Goal: Task Accomplishment & Management: Manage account settings

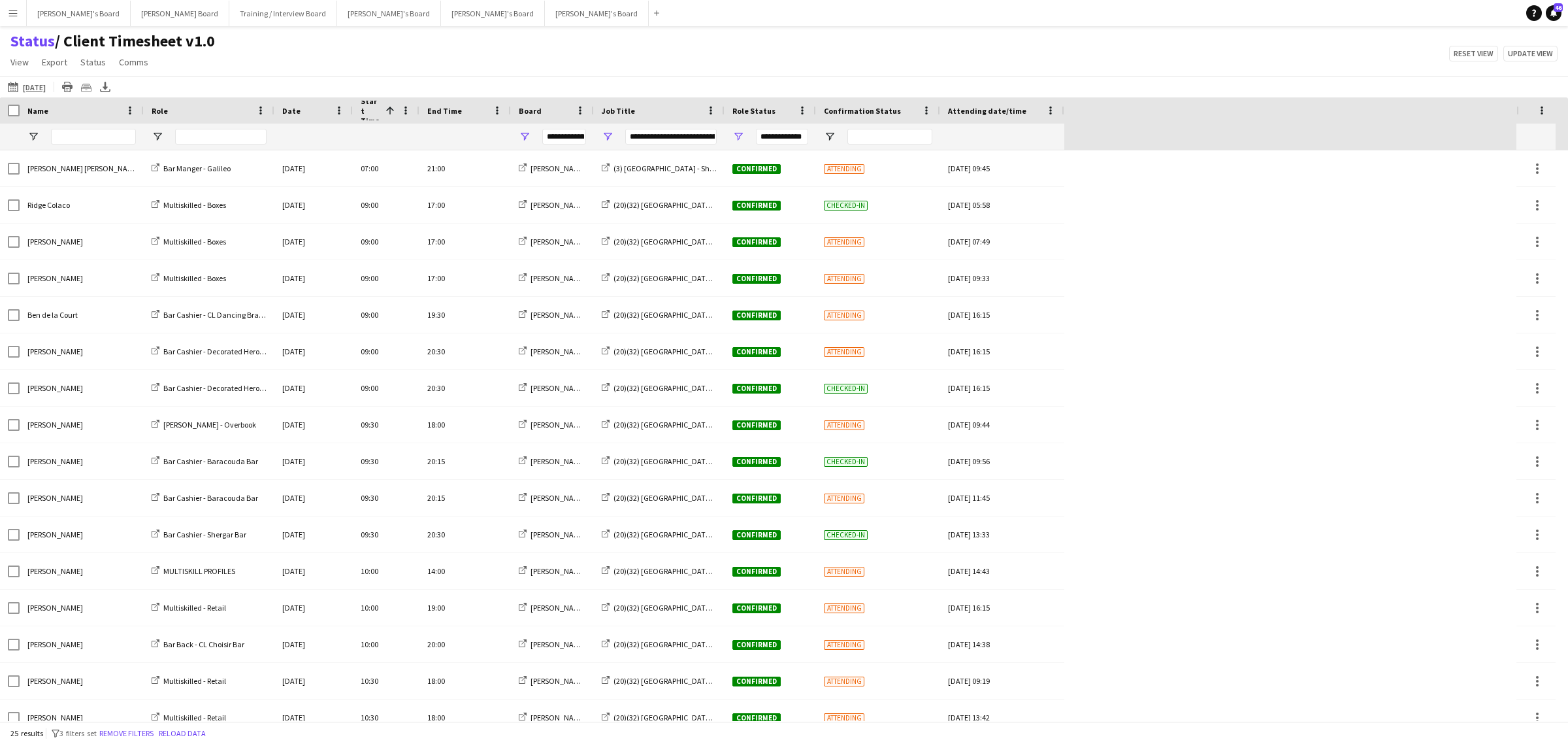
scroll to position [49, 0]
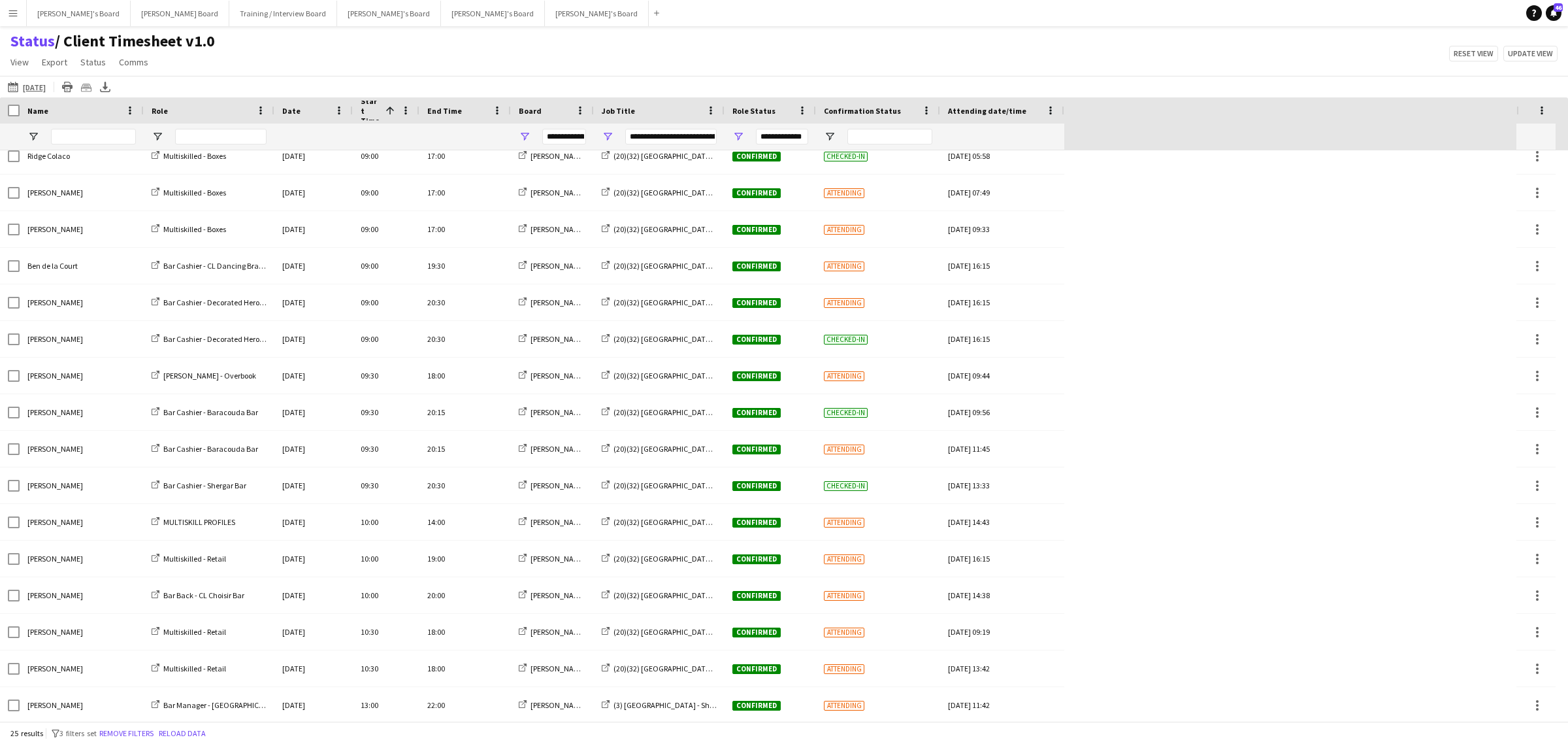
click at [18, 10] on app-icon "Menu" at bounding box center [13, 13] width 10 height 10
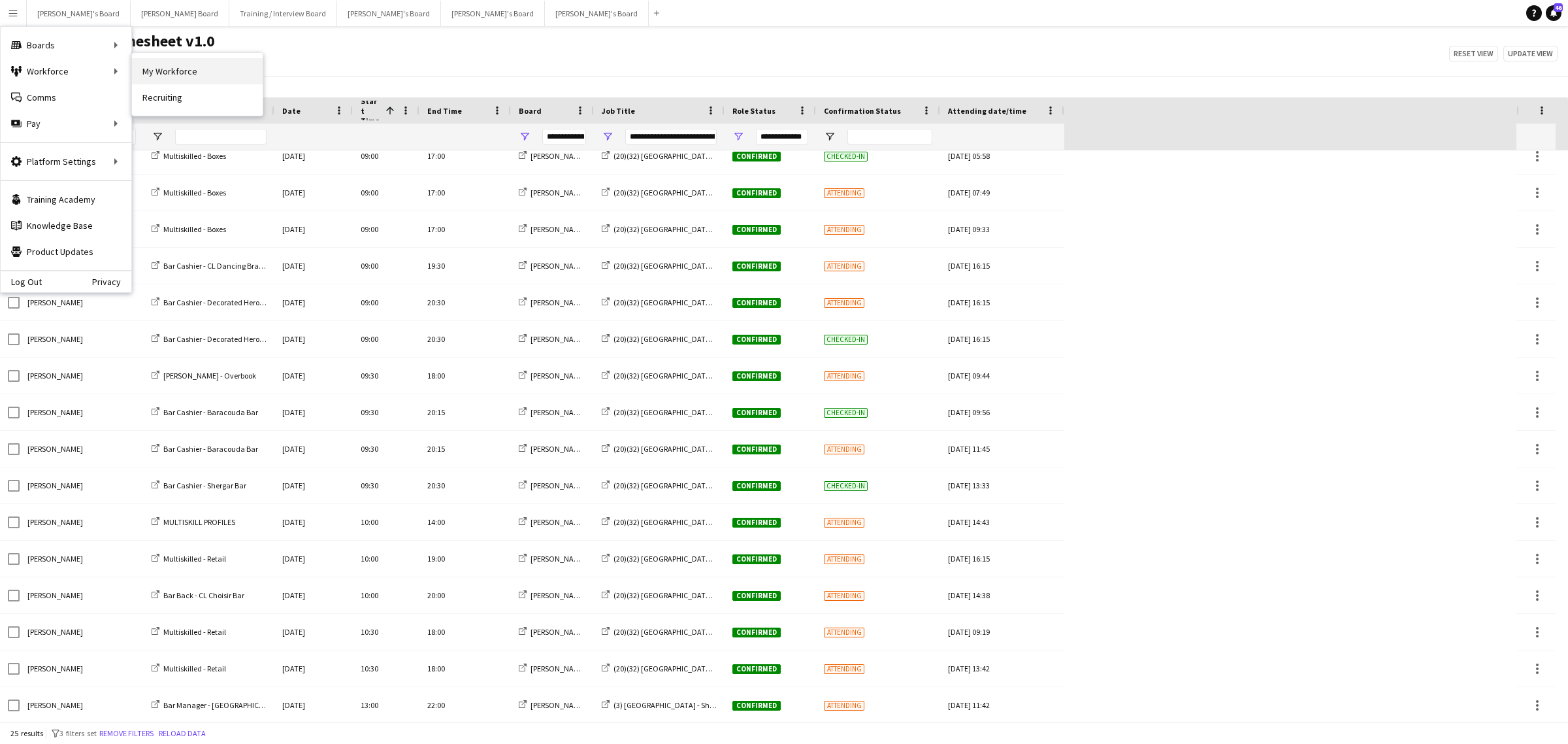
click at [174, 73] on link "My Workforce" at bounding box center [197, 71] width 130 height 26
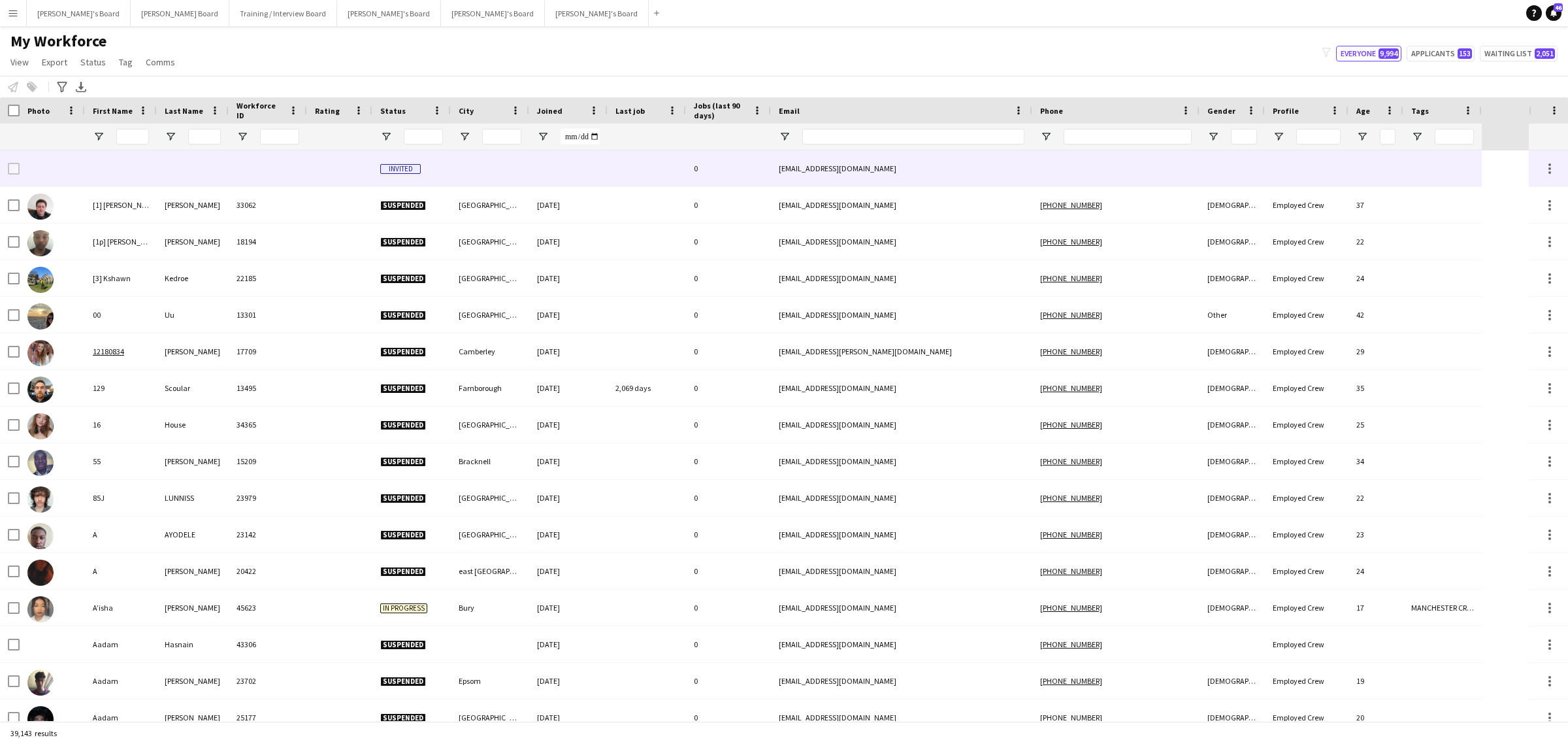
type input "******"
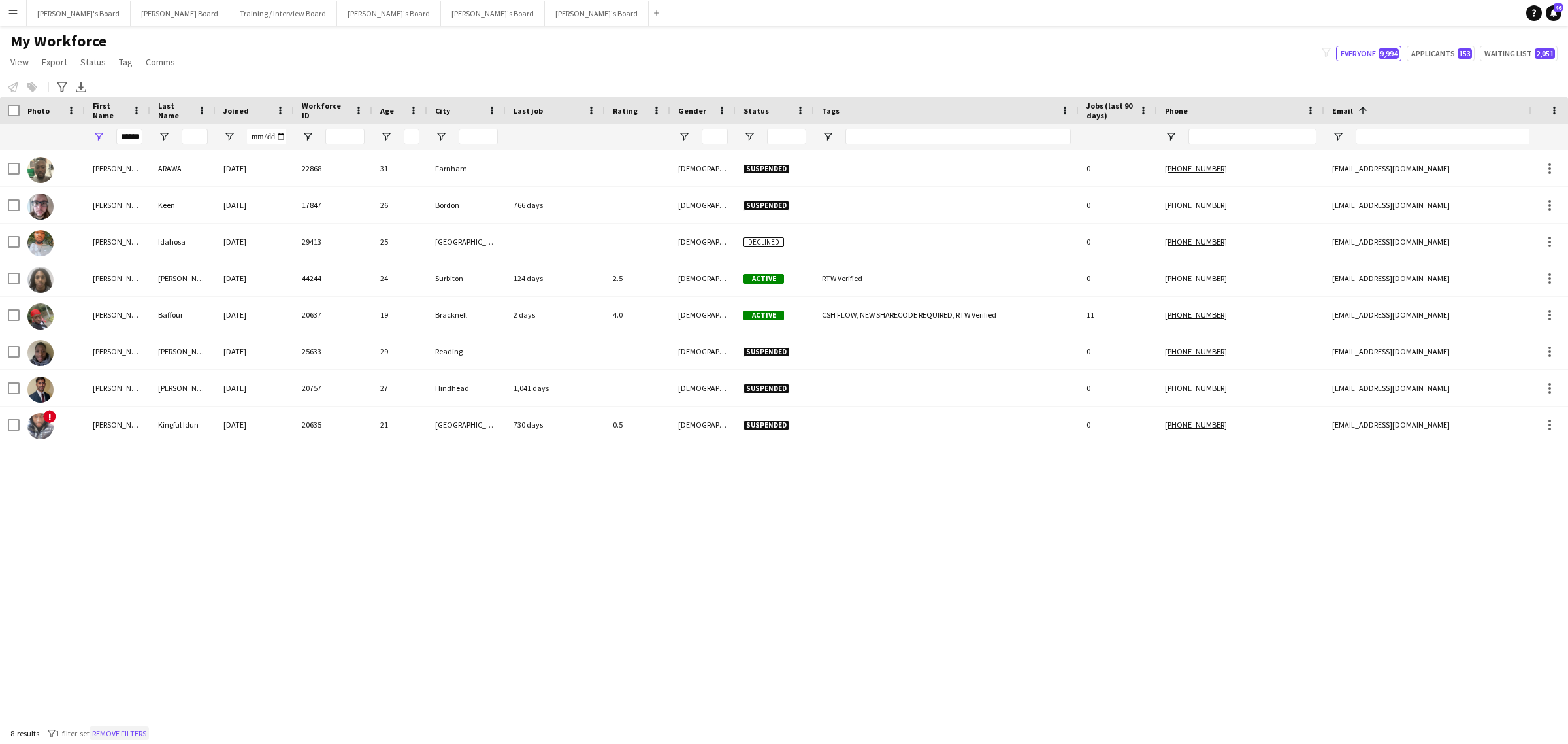
click at [119, 729] on button "Remove filters" at bounding box center [119, 734] width 60 height 15
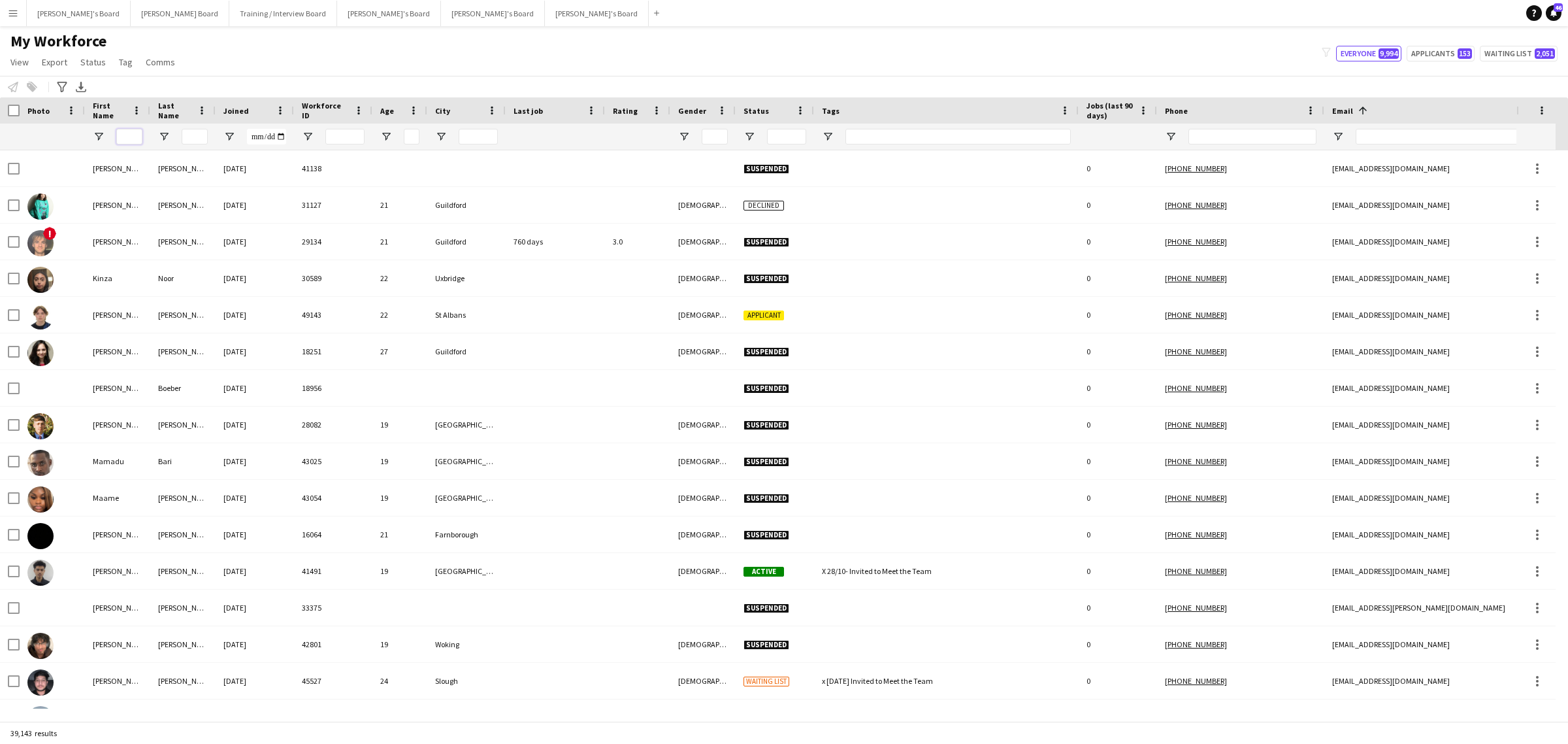
click at [130, 136] on input "First Name Filter Input" at bounding box center [129, 136] width 26 height 15
type input "*"
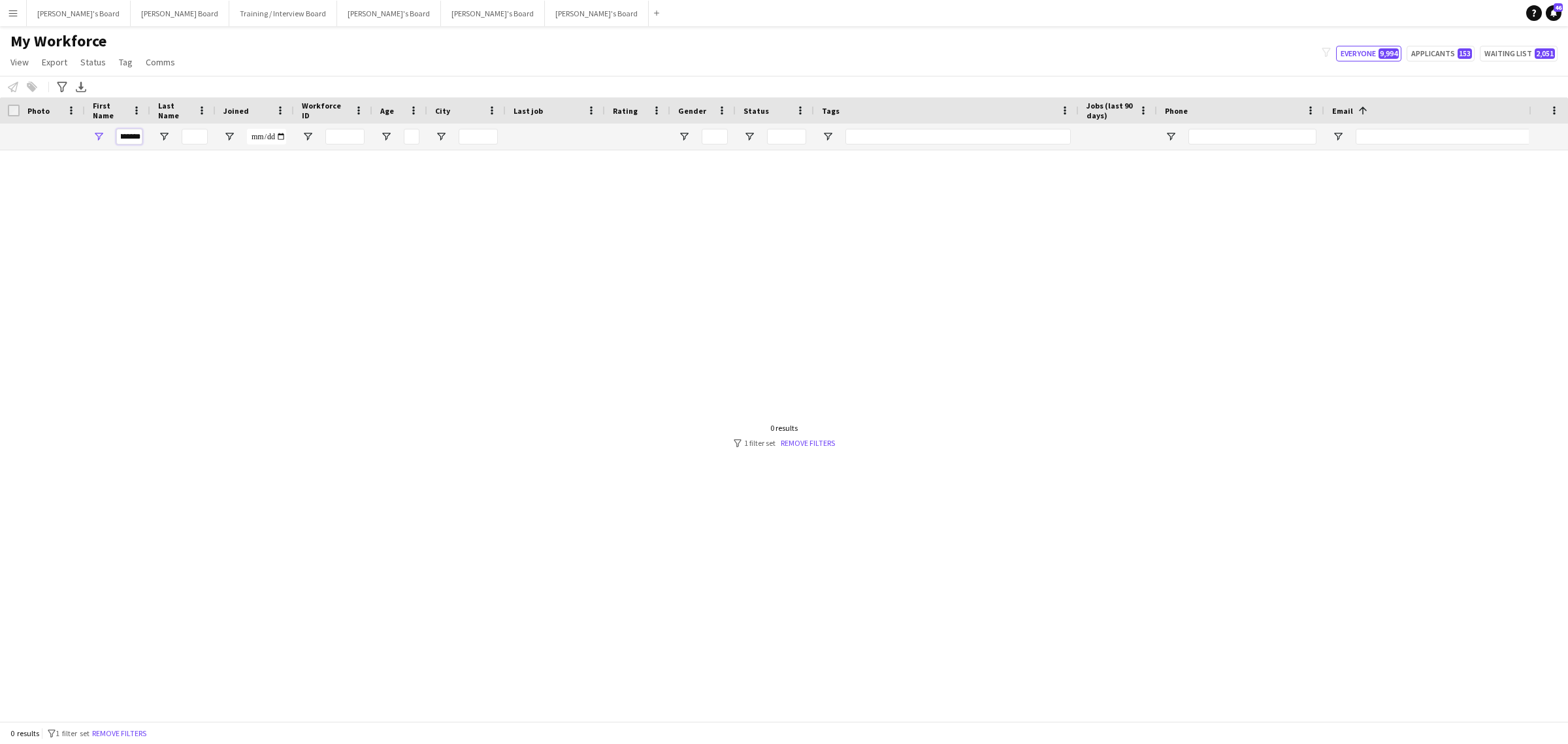
scroll to position [0, 17]
click at [194, 138] on input "Last Name Filter Input" at bounding box center [194, 136] width 26 height 15
click at [121, 152] on div at bounding box center [764, 429] width 1529 height 558
click at [130, 138] on input "*********" at bounding box center [129, 136] width 26 height 15
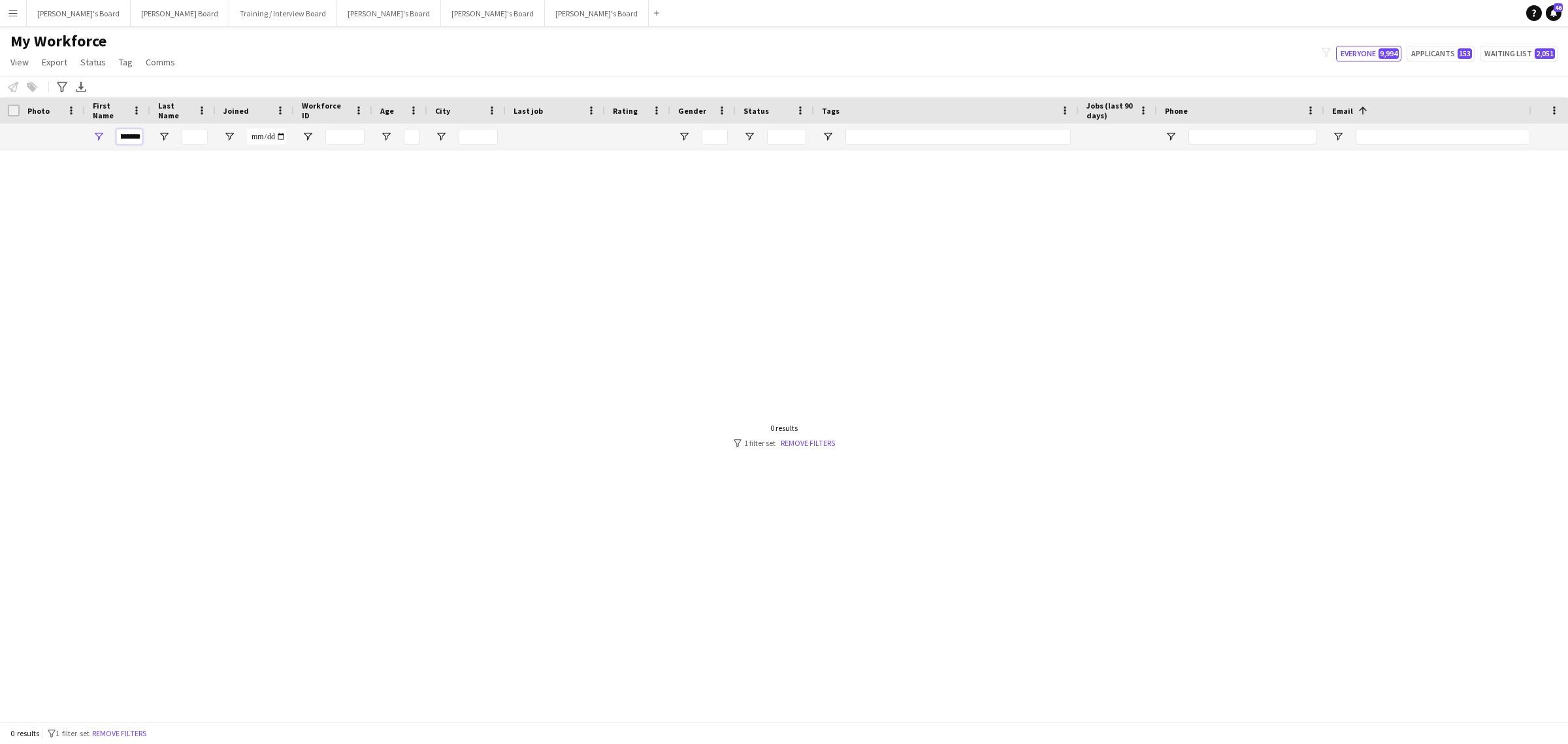
scroll to position [0, 17]
type input "*********"
click at [190, 132] on input "Last Name Filter Input" at bounding box center [194, 136] width 26 height 15
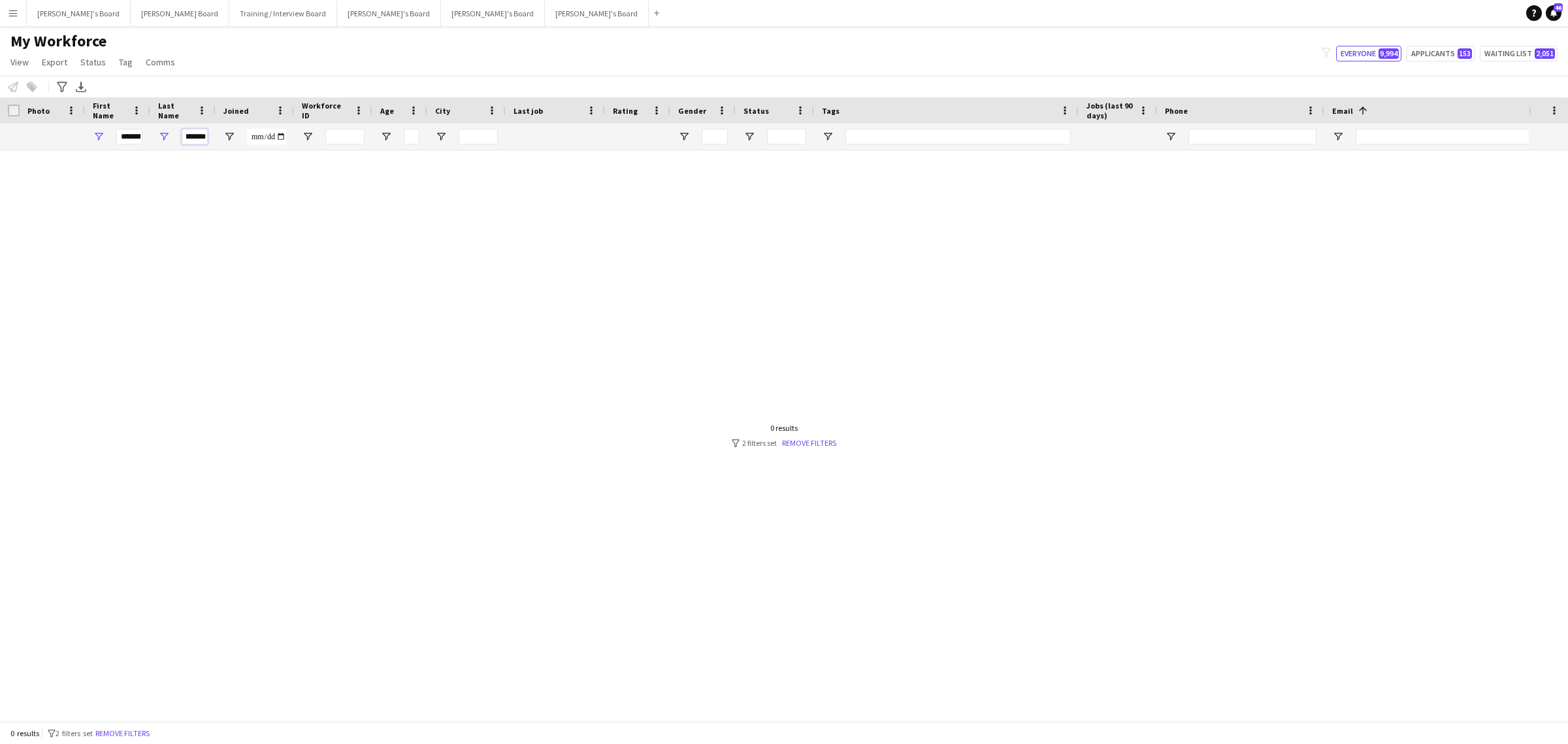
type input "*******"
click at [131, 136] on input "*********" at bounding box center [129, 136] width 26 height 15
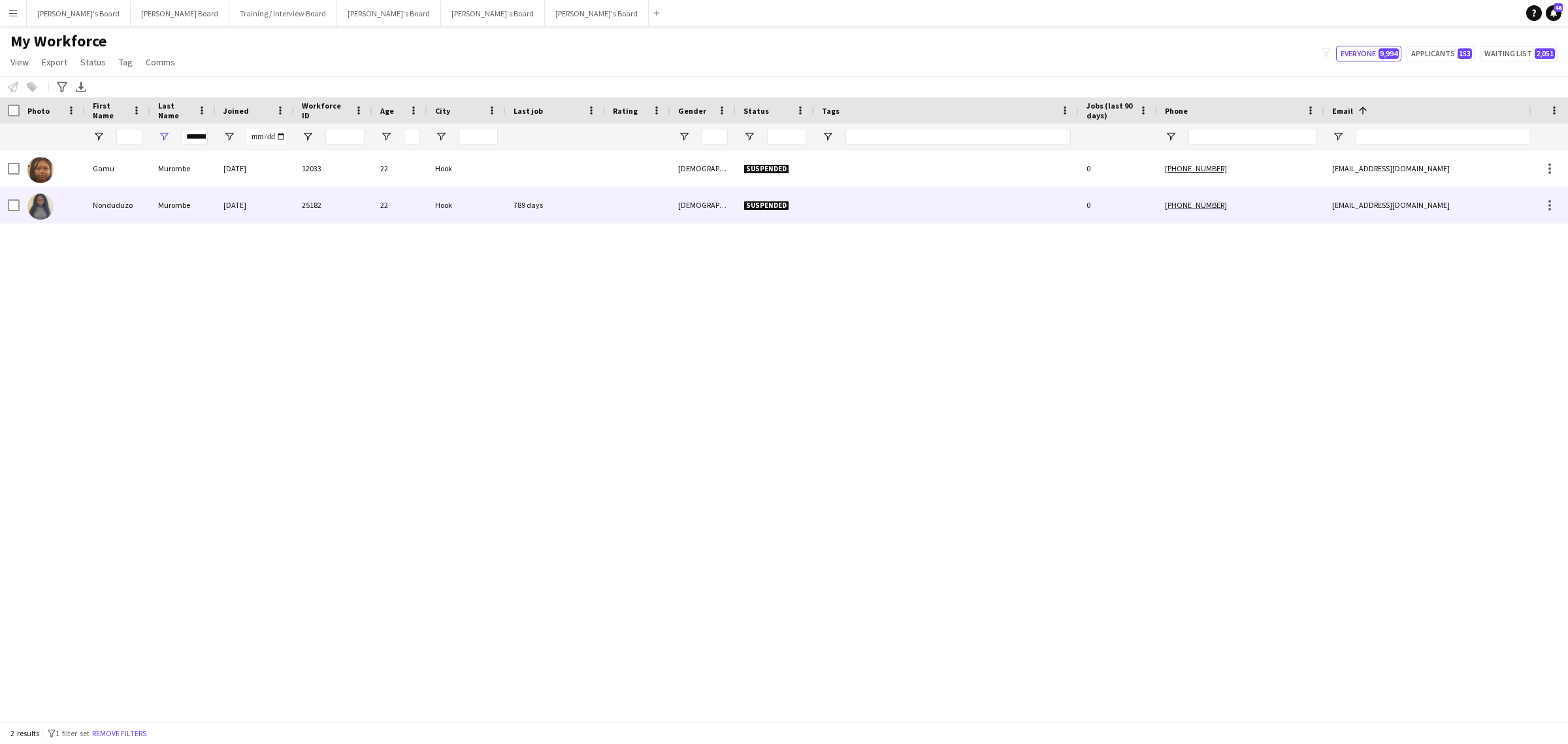
click at [158, 194] on div "Murombe" at bounding box center [183, 205] width 66 height 36
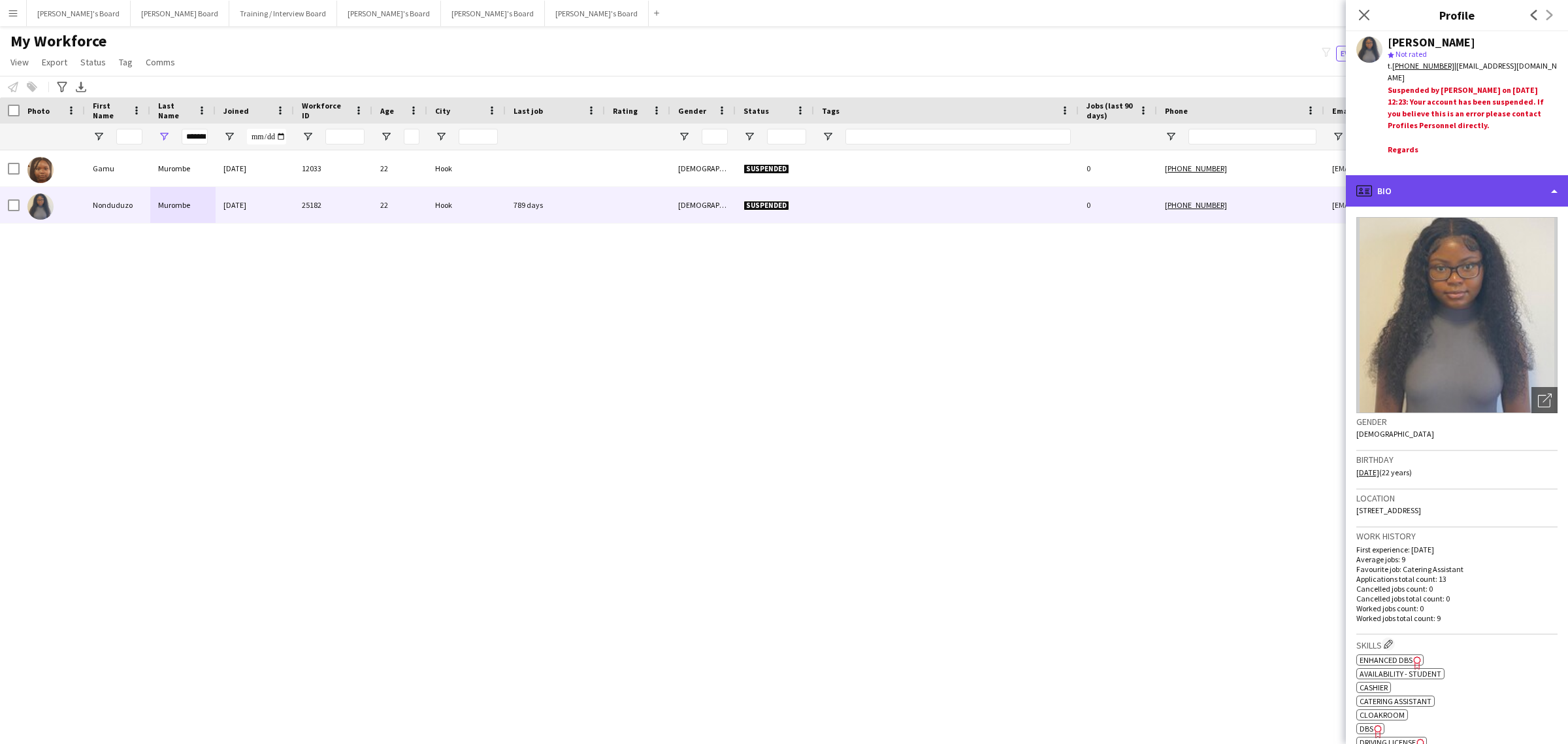
click at [1481, 175] on div "profile Bio" at bounding box center [1457, 191] width 222 height 32
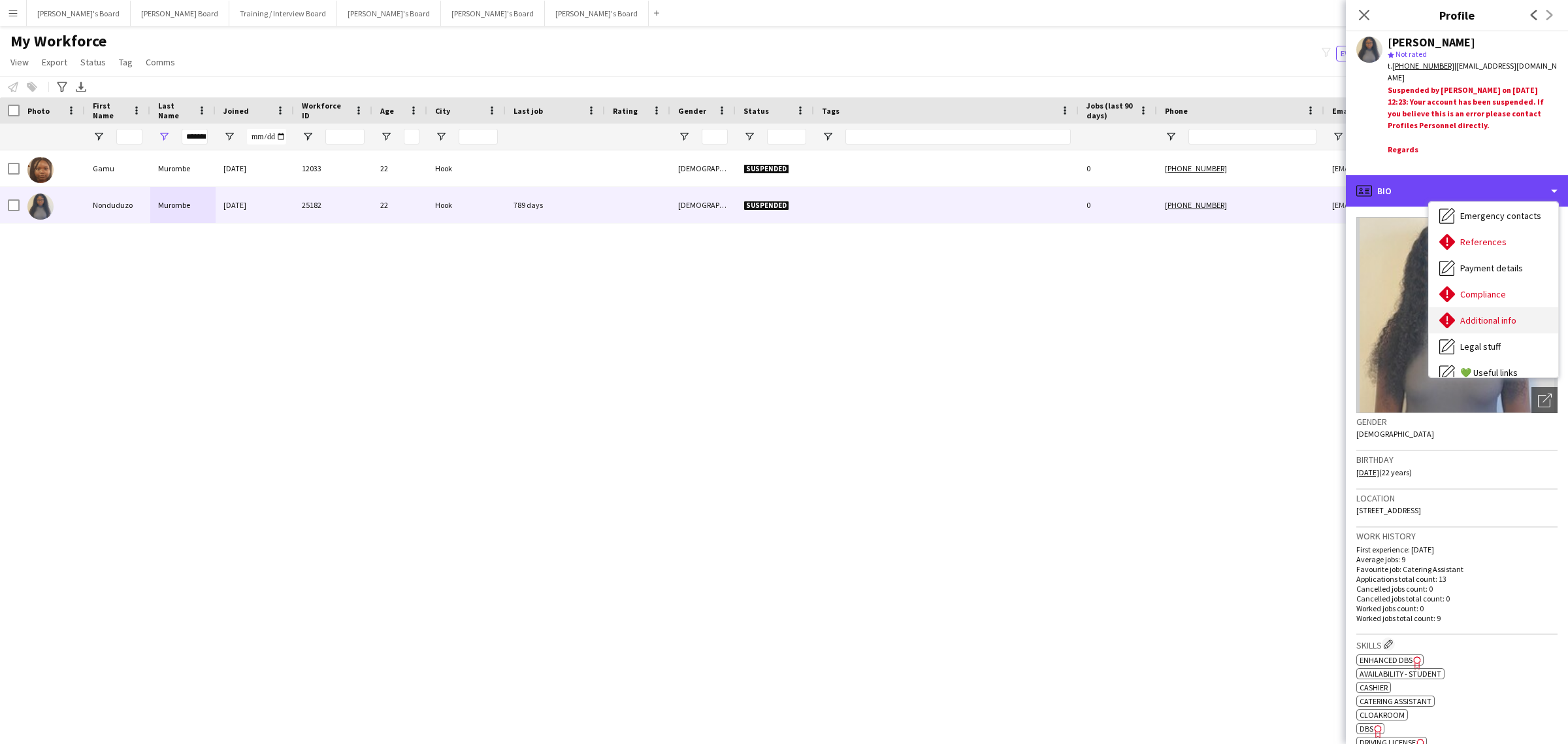
scroll to position [82, 0]
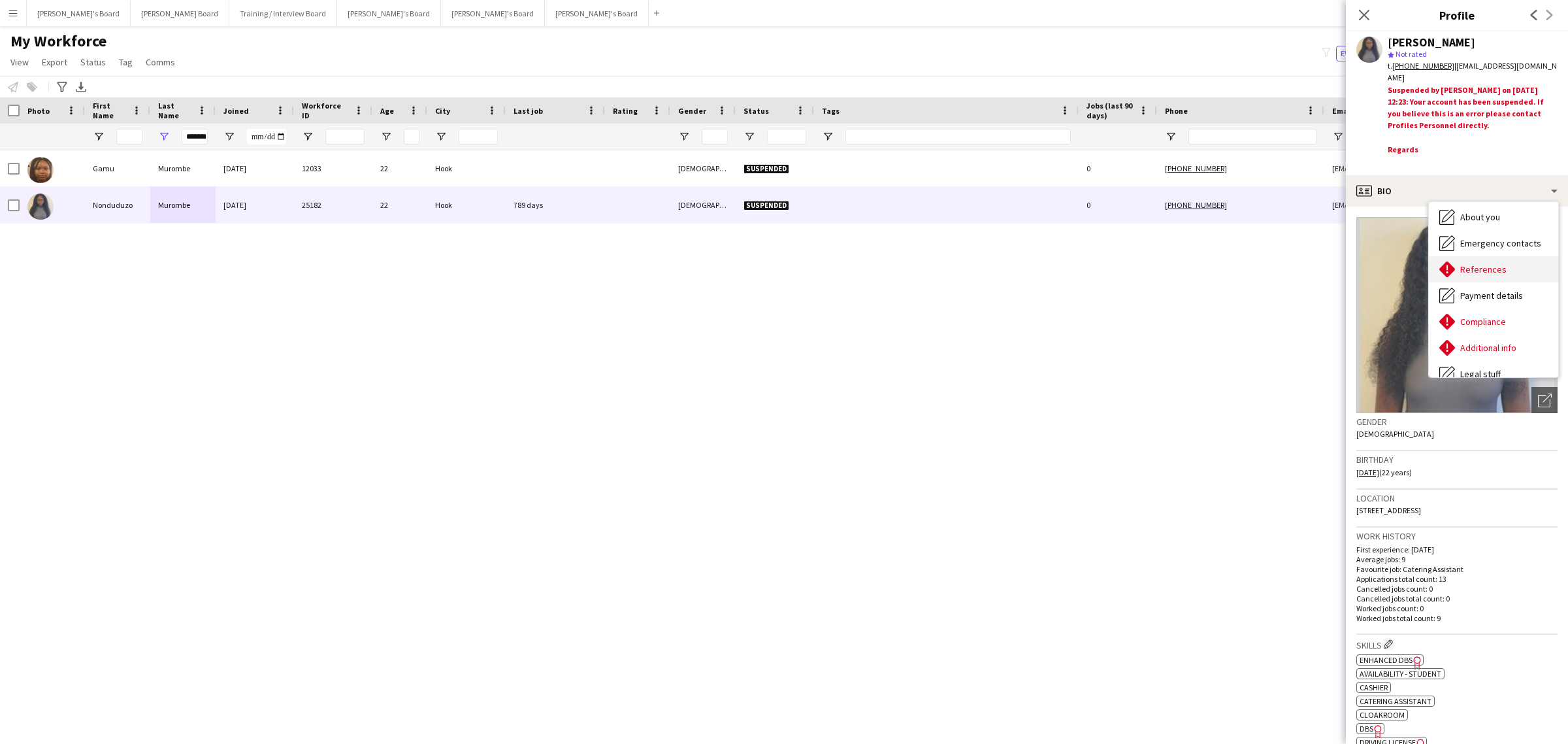
click at [1489, 264] on span "References" at bounding box center [1483, 270] width 46 height 12
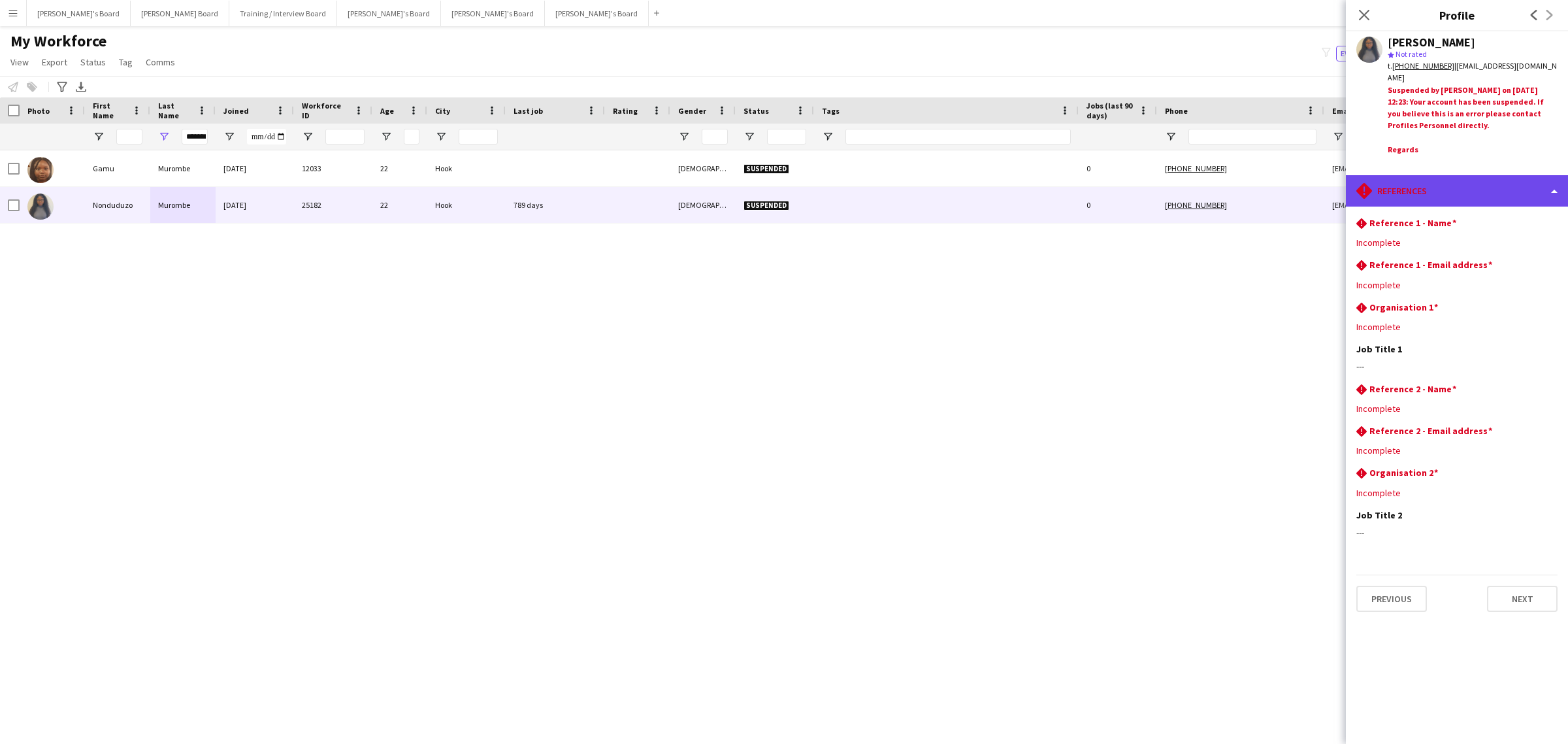
click at [1464, 184] on div "rhombus-alert References" at bounding box center [1457, 191] width 222 height 32
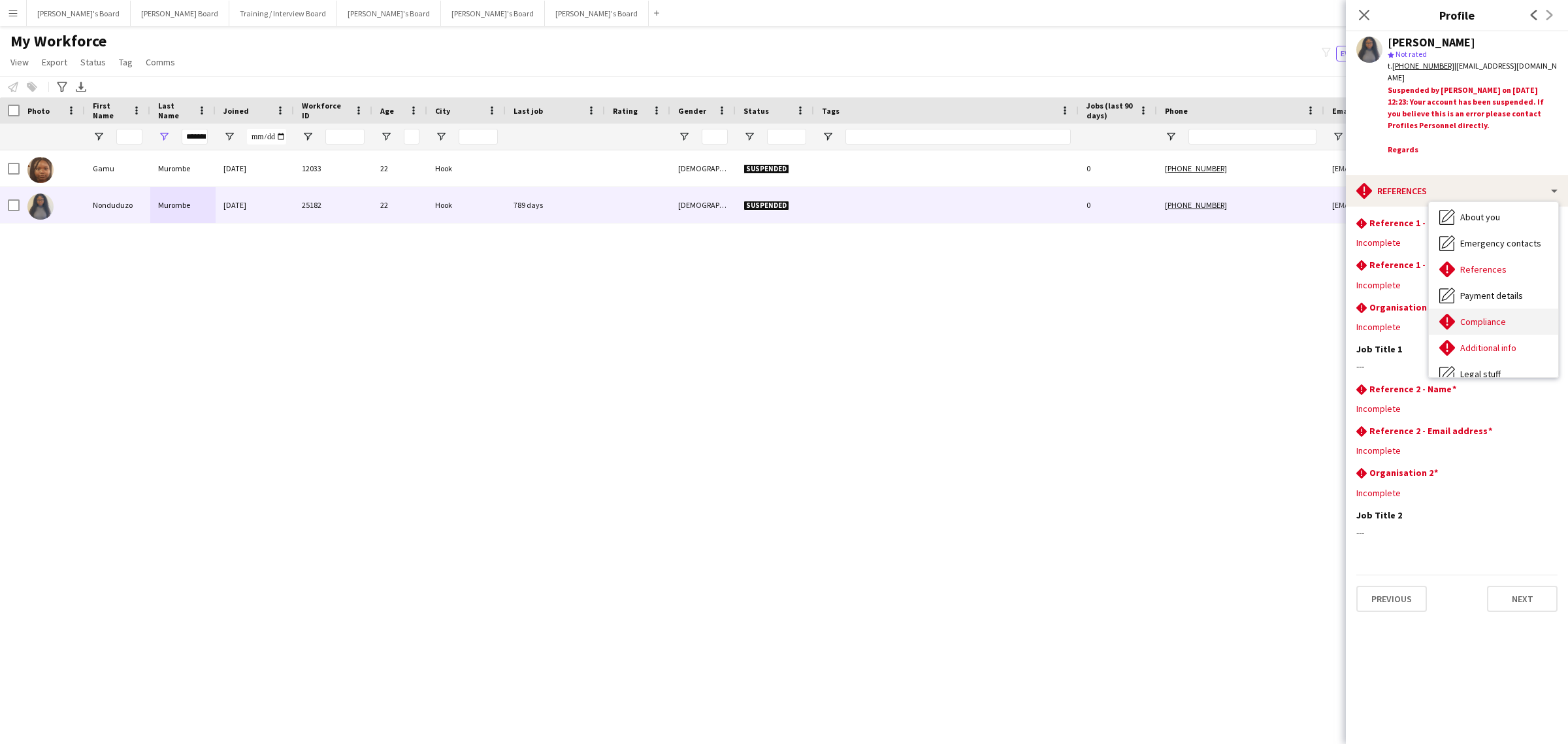
click at [1506, 320] on div "Compliance Compliance" at bounding box center [1494, 321] width 130 height 26
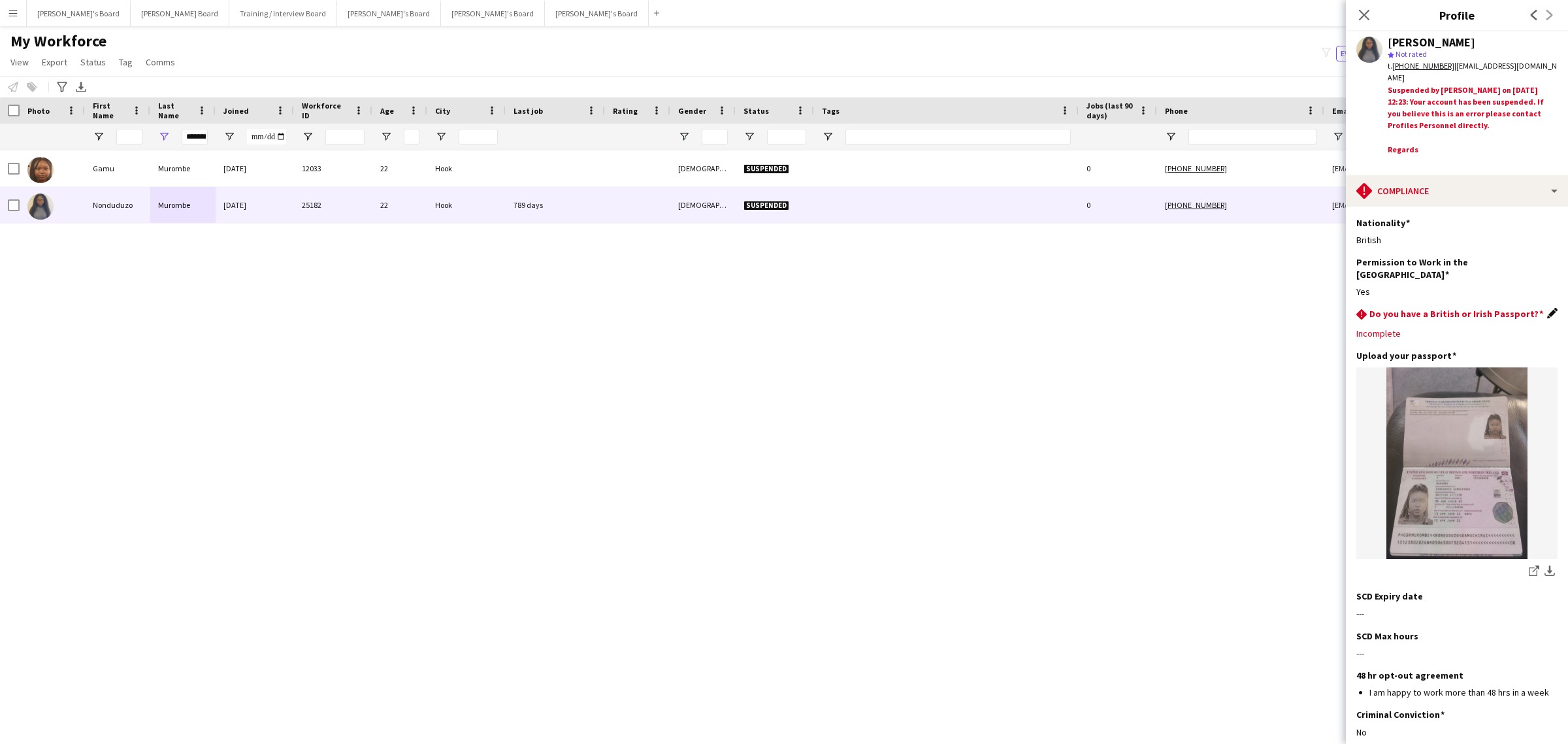
click at [1547, 308] on app-icon "Edit this field" at bounding box center [1553, 313] width 10 height 10
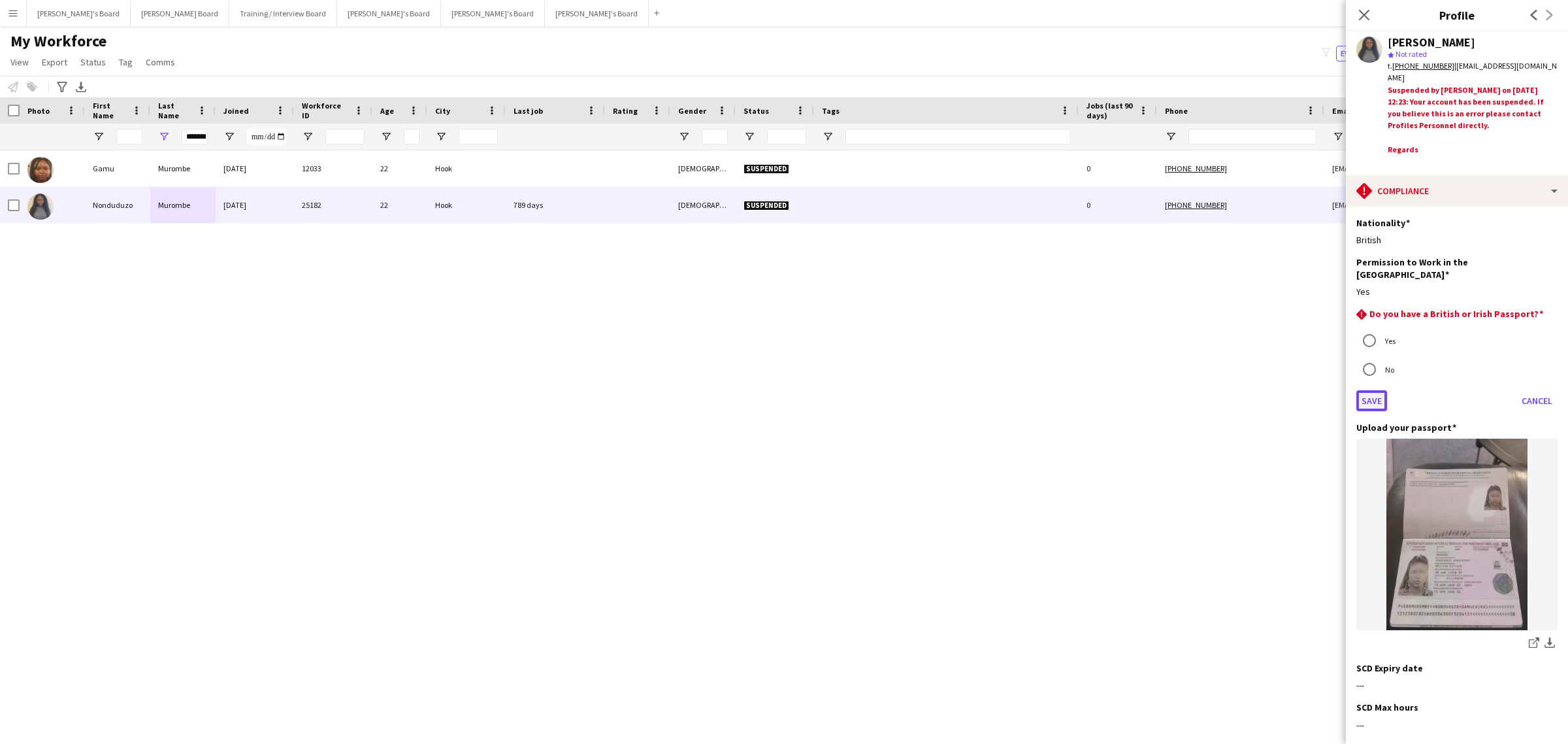
click at [1377, 390] on button "Save" at bounding box center [1371, 401] width 31 height 21
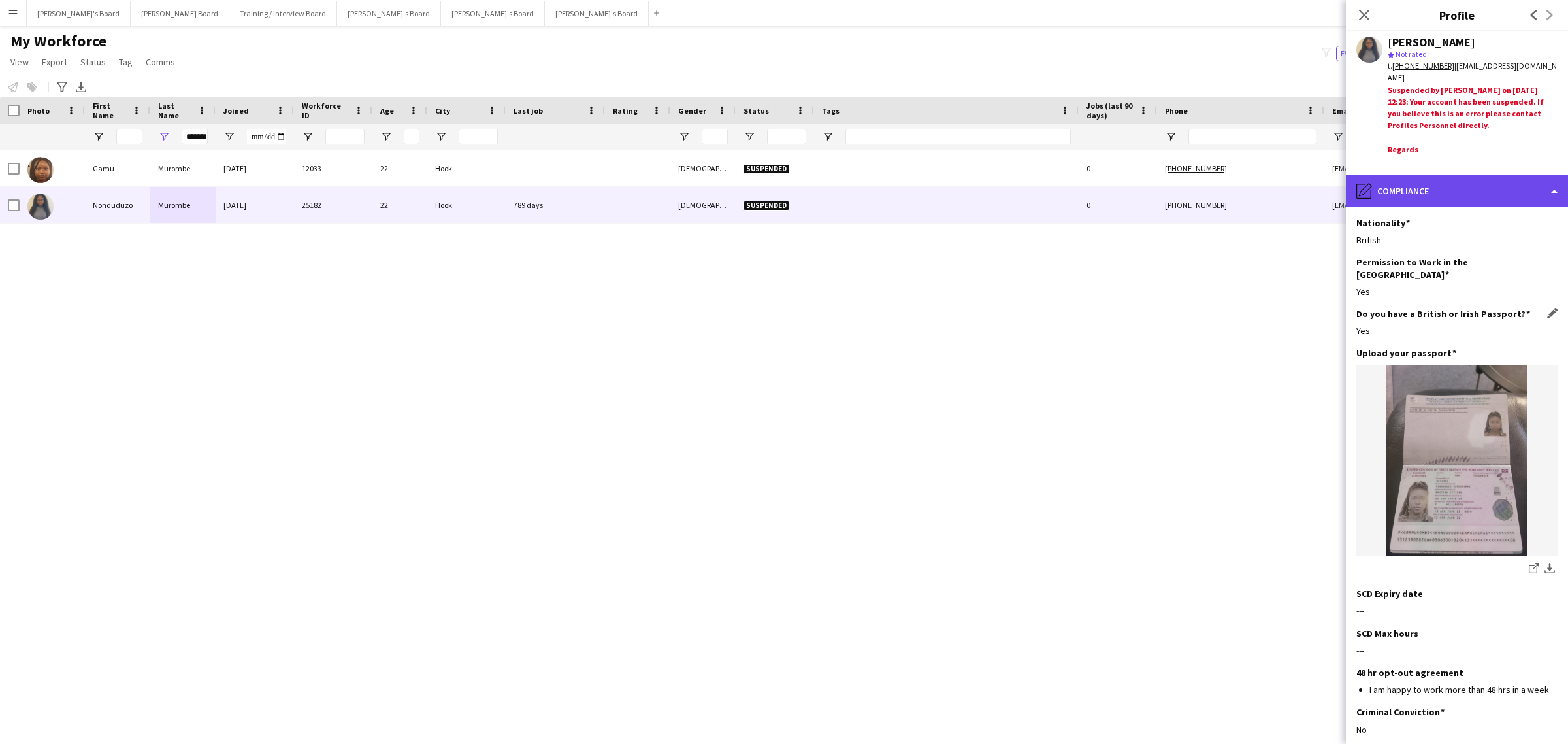
click at [1474, 194] on div "pencil4 Compliance" at bounding box center [1457, 191] width 222 height 32
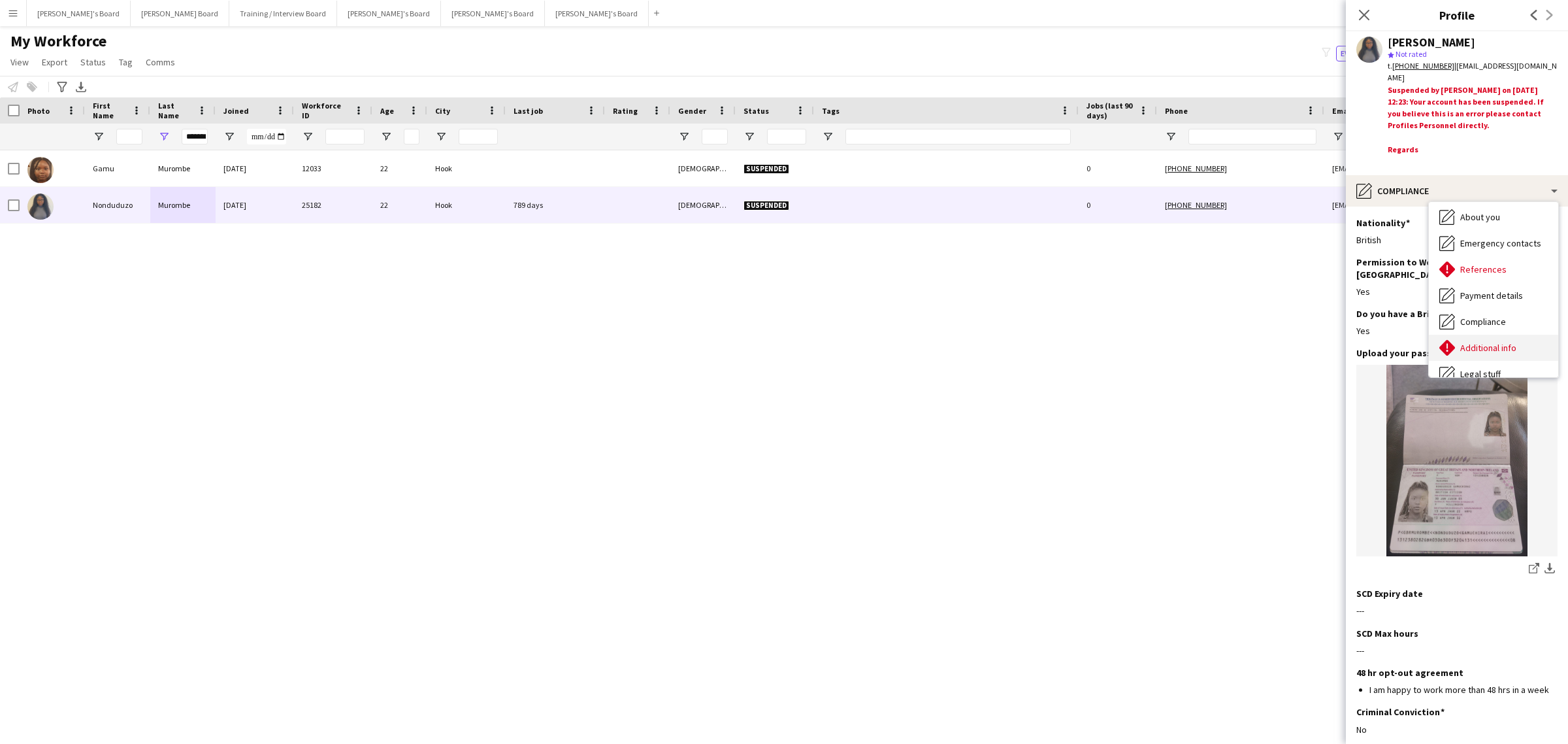
click at [1466, 342] on span "Additional info" at bounding box center [1488, 348] width 56 height 12
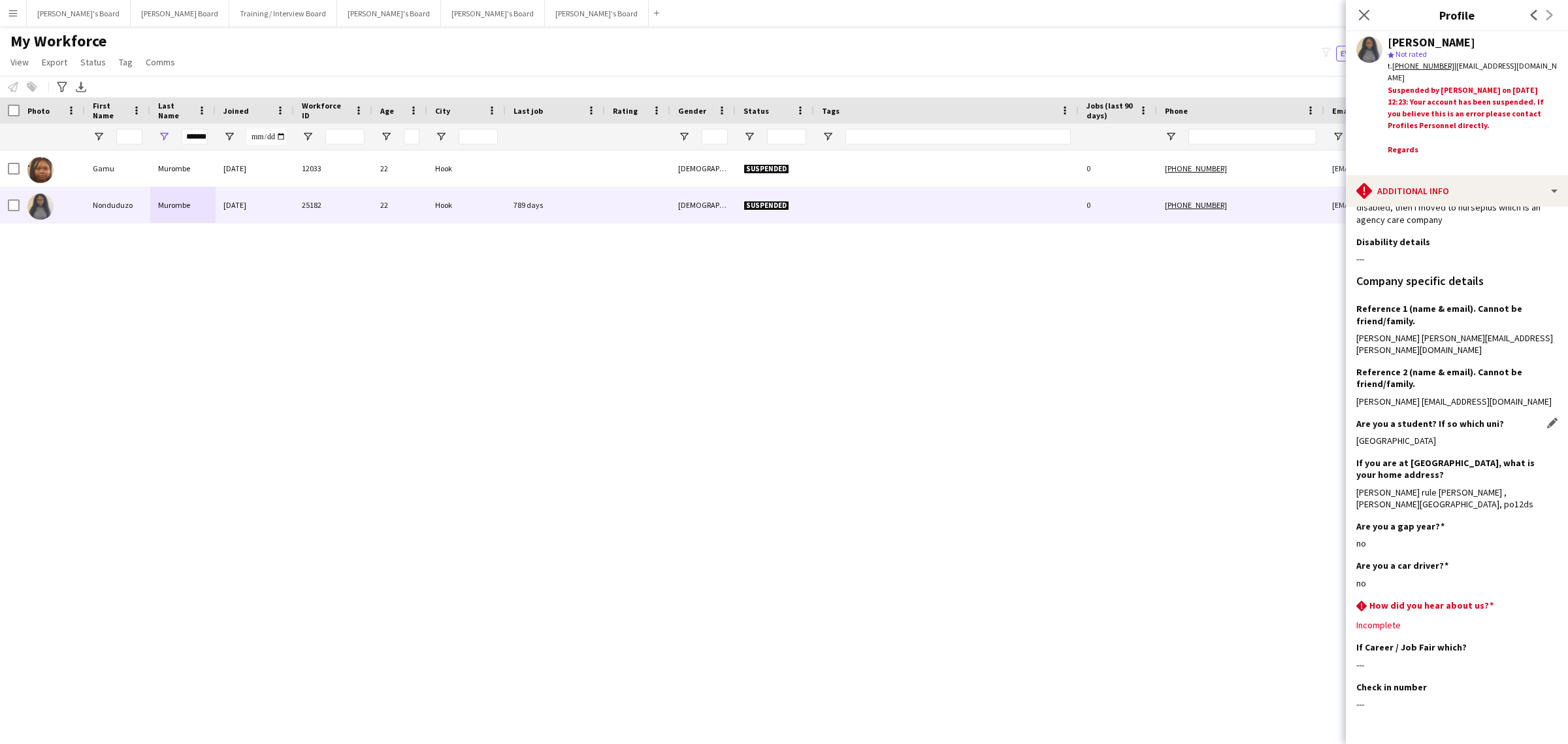
scroll to position [154, 0]
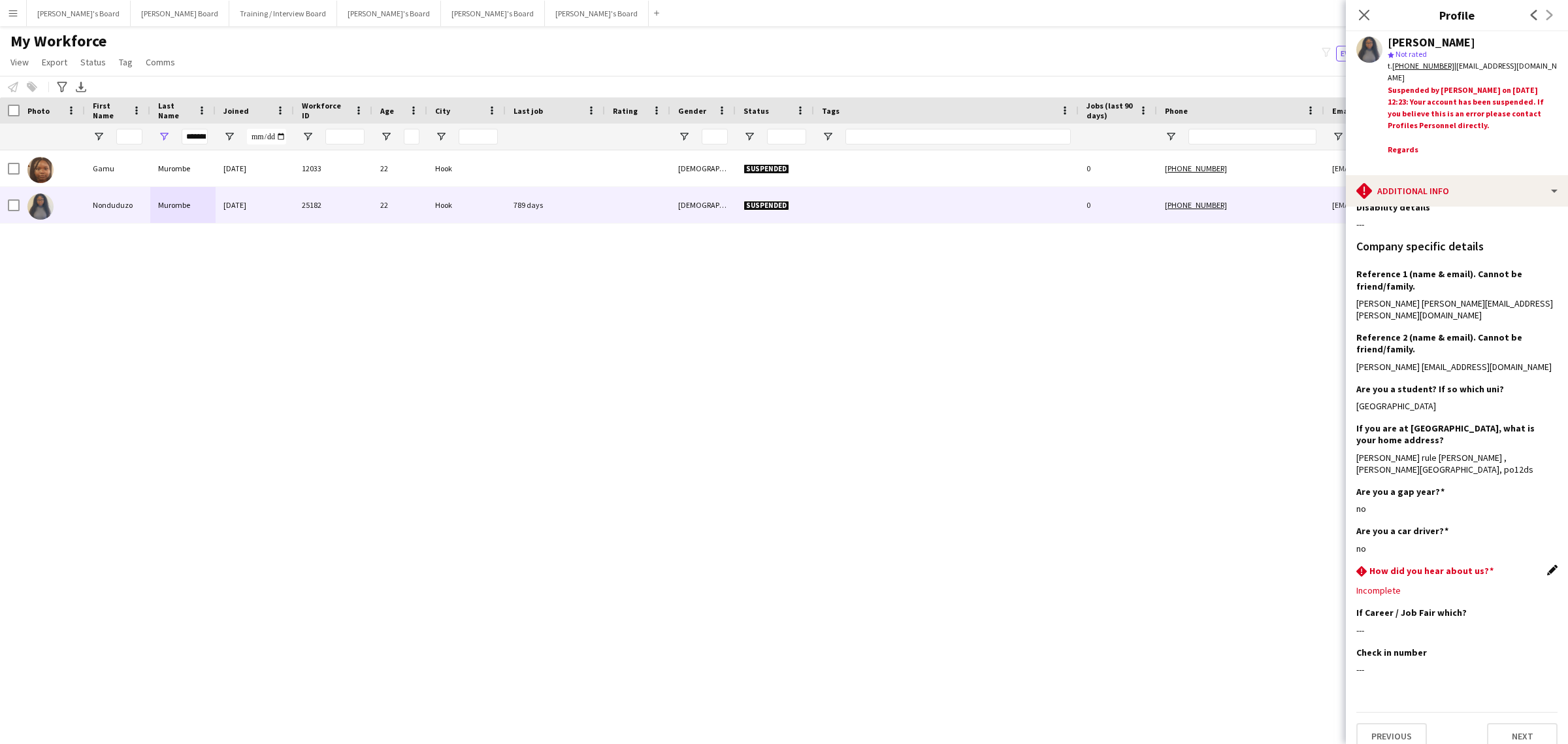
click at [1547, 565] on app-icon "Edit this field" at bounding box center [1553, 570] width 10 height 10
click at [1427, 593] on div at bounding box center [1444, 600] width 175 height 32
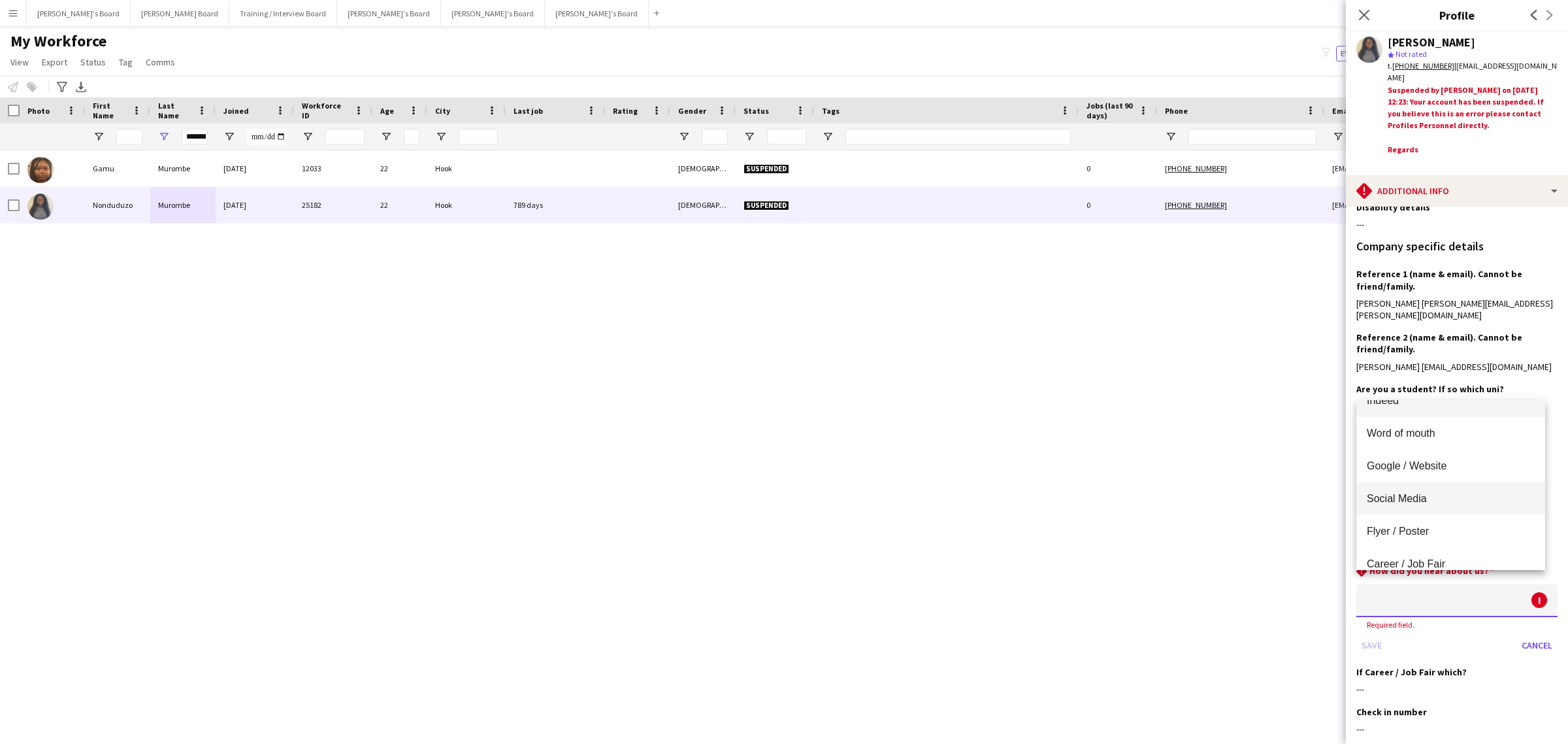
scroll to position [0, 0]
click at [1438, 452] on span "Word of mouth" at bounding box center [1451, 454] width 168 height 13
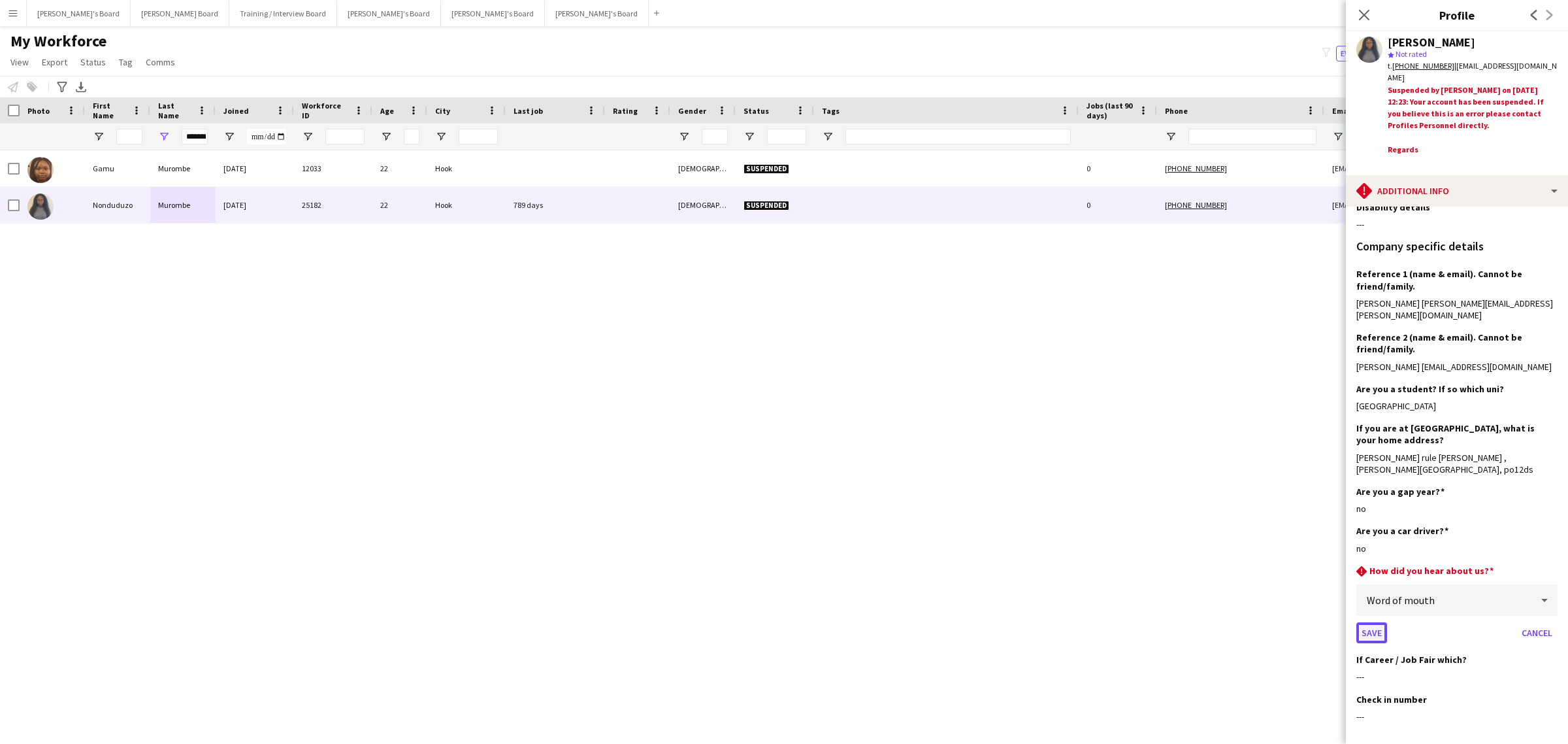
click at [1377, 622] on button "Save" at bounding box center [1371, 633] width 31 height 21
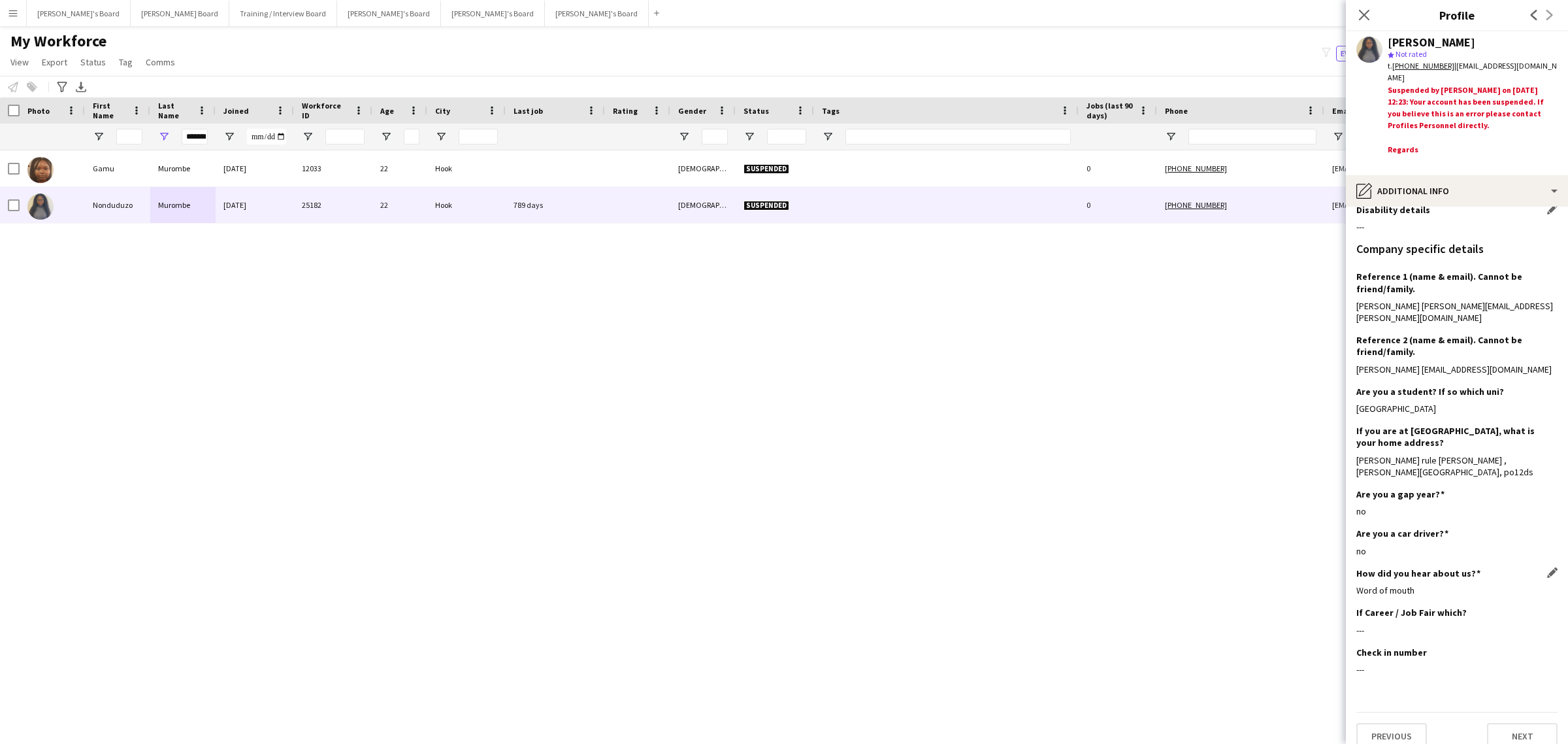
click at [1469, 208] on div "Disability details Edit this field" at bounding box center [1456, 210] width 201 height 12
click at [1466, 185] on div "pencil4 Additional info" at bounding box center [1457, 191] width 222 height 32
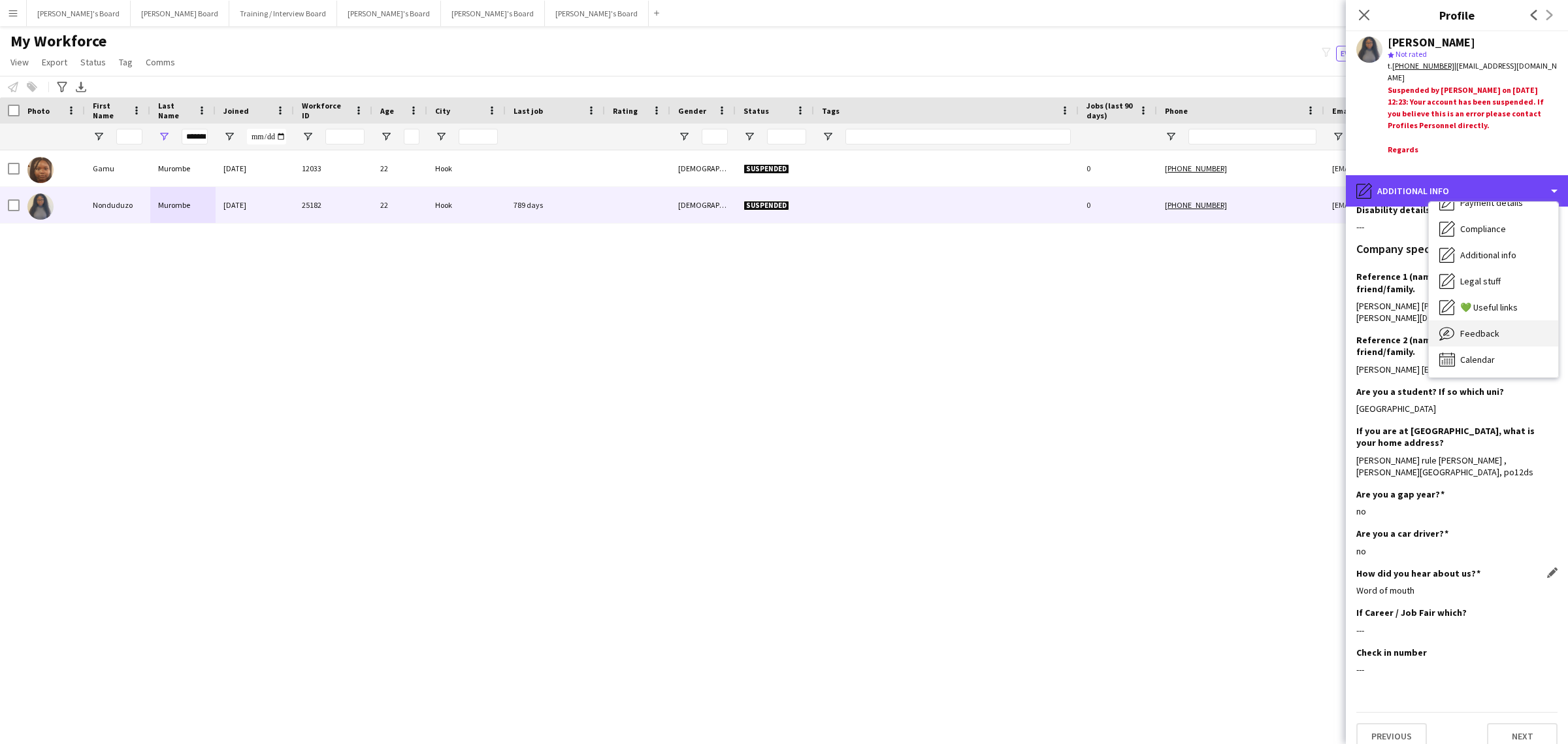
scroll to position [0, 0]
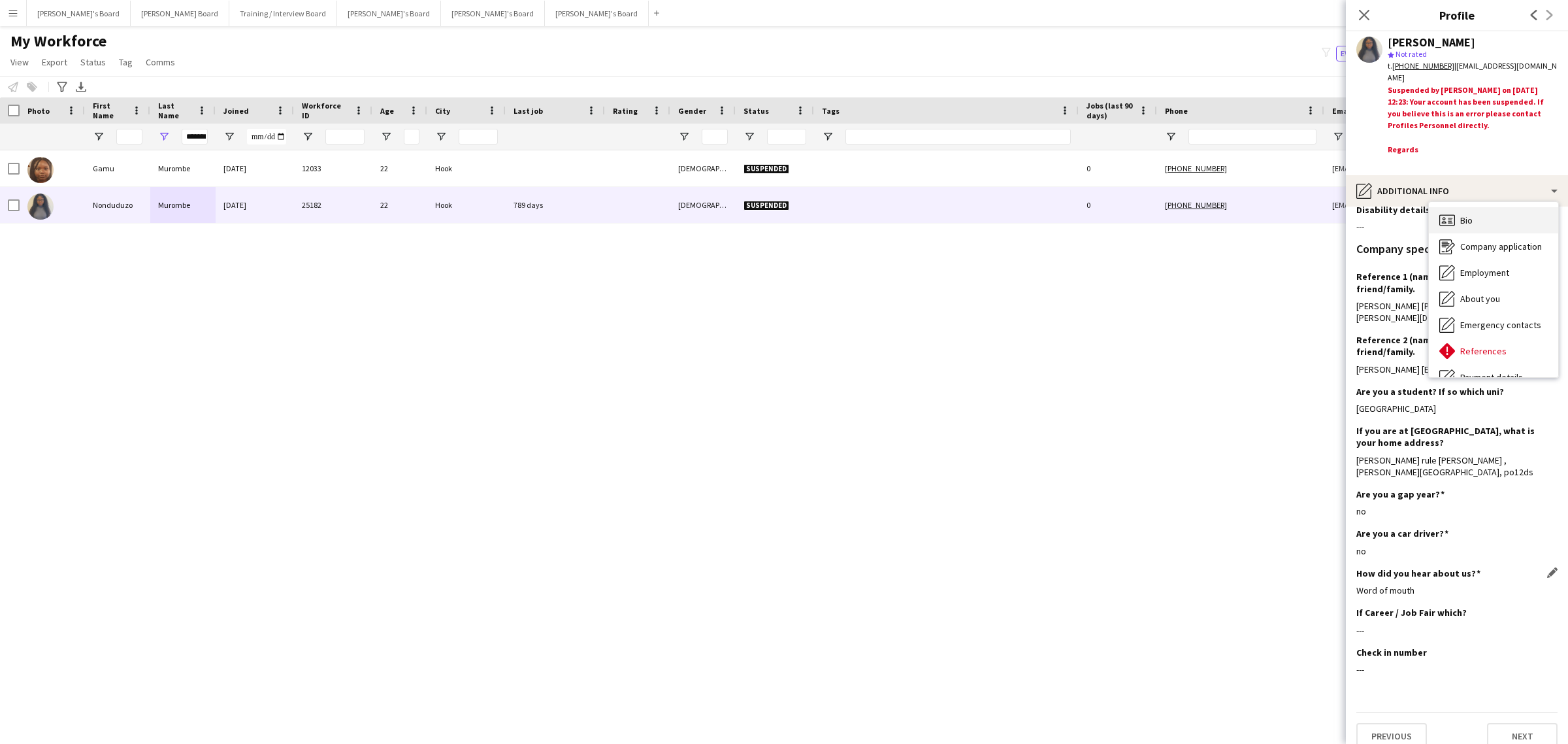
click at [1466, 207] on div "Bio Bio" at bounding box center [1494, 220] width 130 height 26
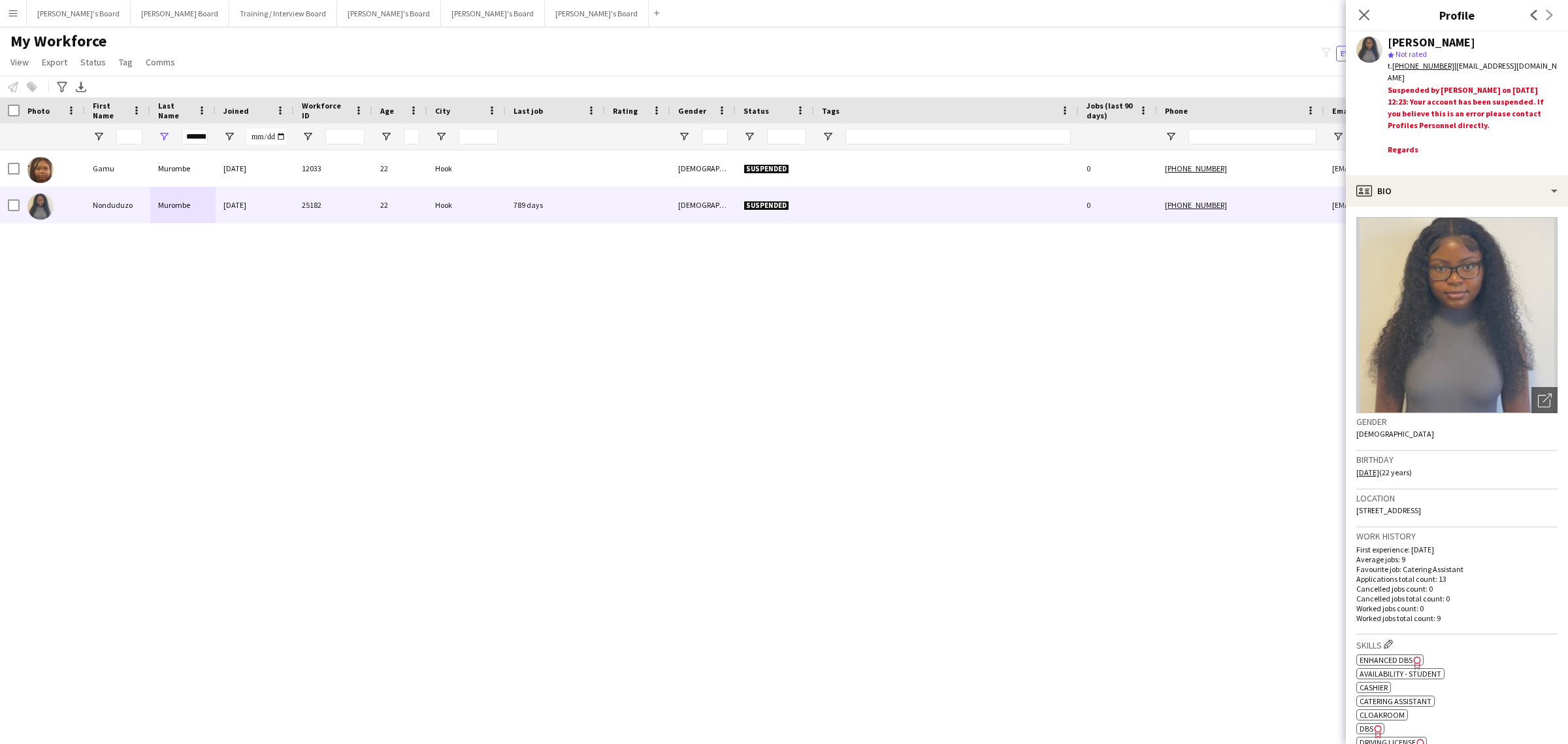
click at [809, 508] on div "[PERSON_NAME] [DATE] 12033 22 Hook [DEMOGRAPHIC_DATA] Suspended 0 [PHONE_NUMBER…" at bounding box center [764, 429] width 1529 height 558
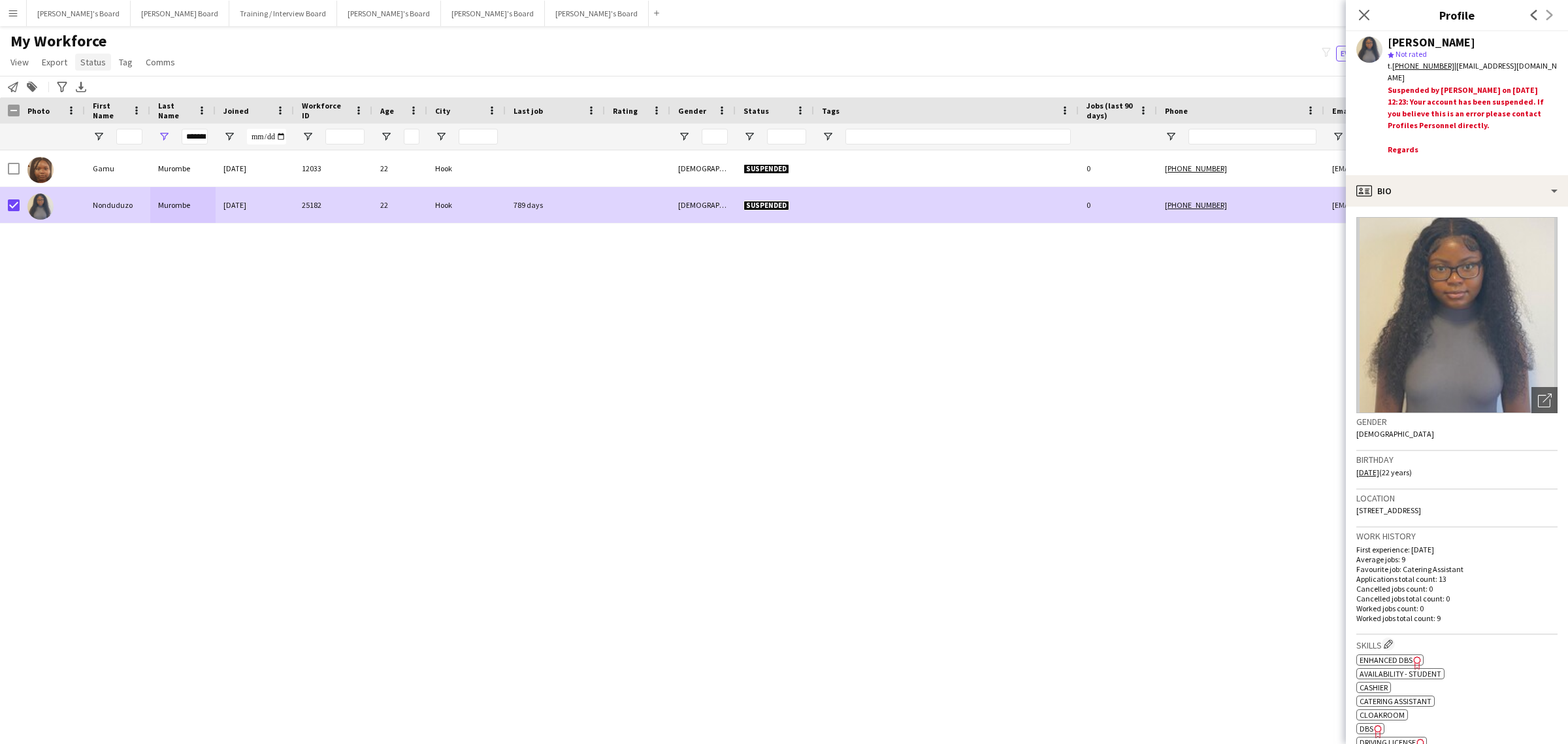
click at [96, 63] on span "Status" at bounding box center [93, 62] width 26 height 12
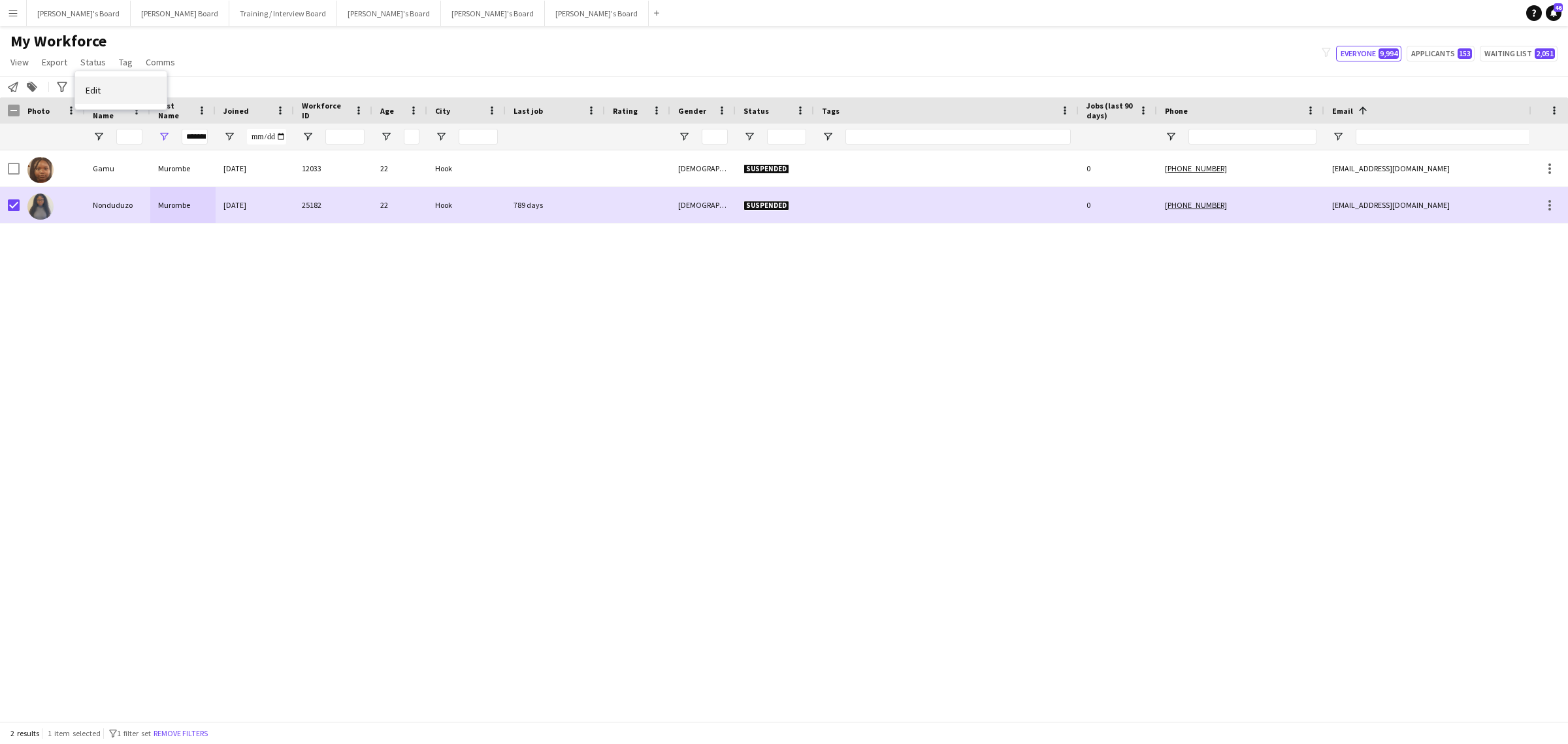
click at [102, 91] on link "Edit" at bounding box center [121, 90] width 91 height 27
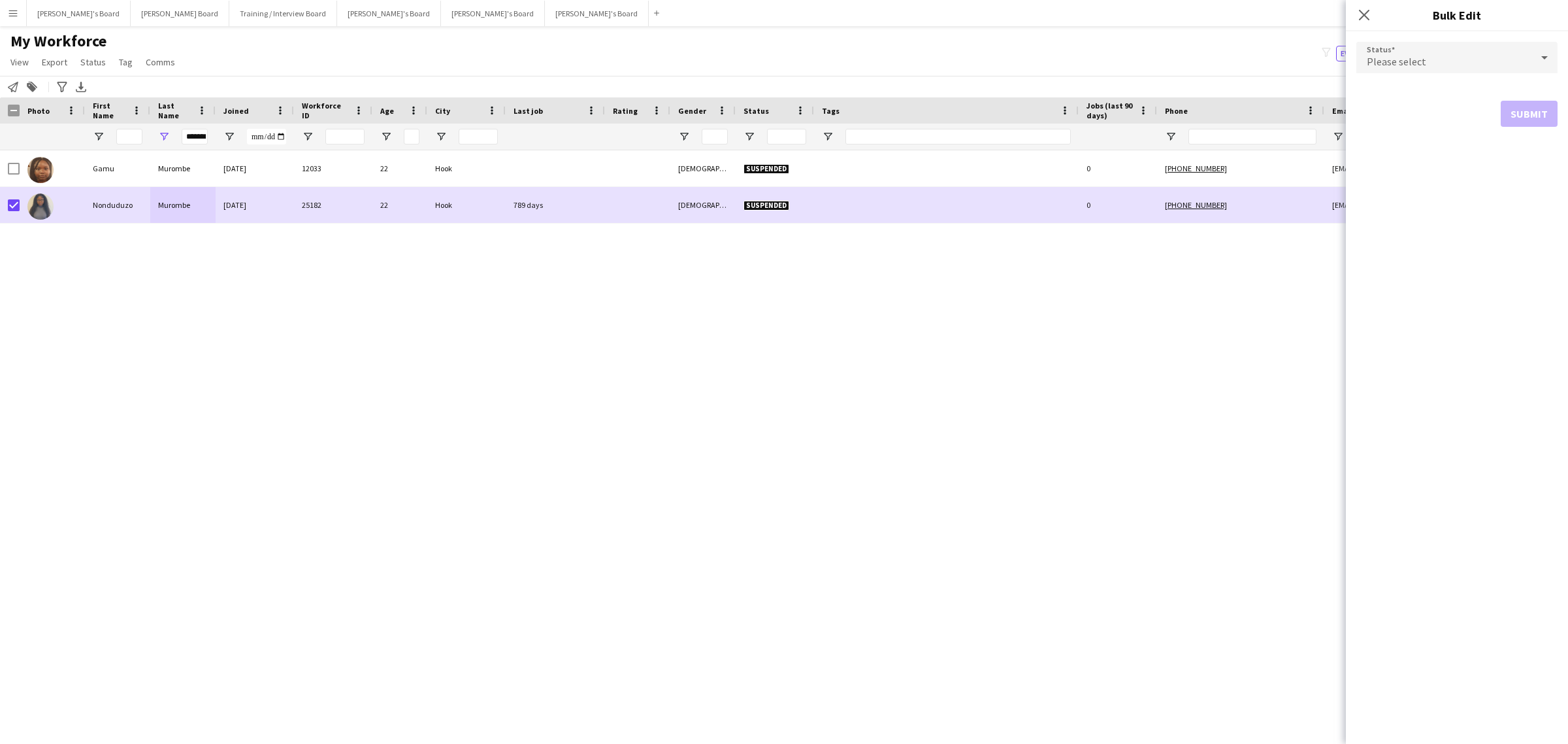
click at [1461, 76] on form "Status Please select Submit" at bounding box center [1456, 85] width 201 height 106
click at [1461, 49] on div "Please select" at bounding box center [1444, 57] width 175 height 32
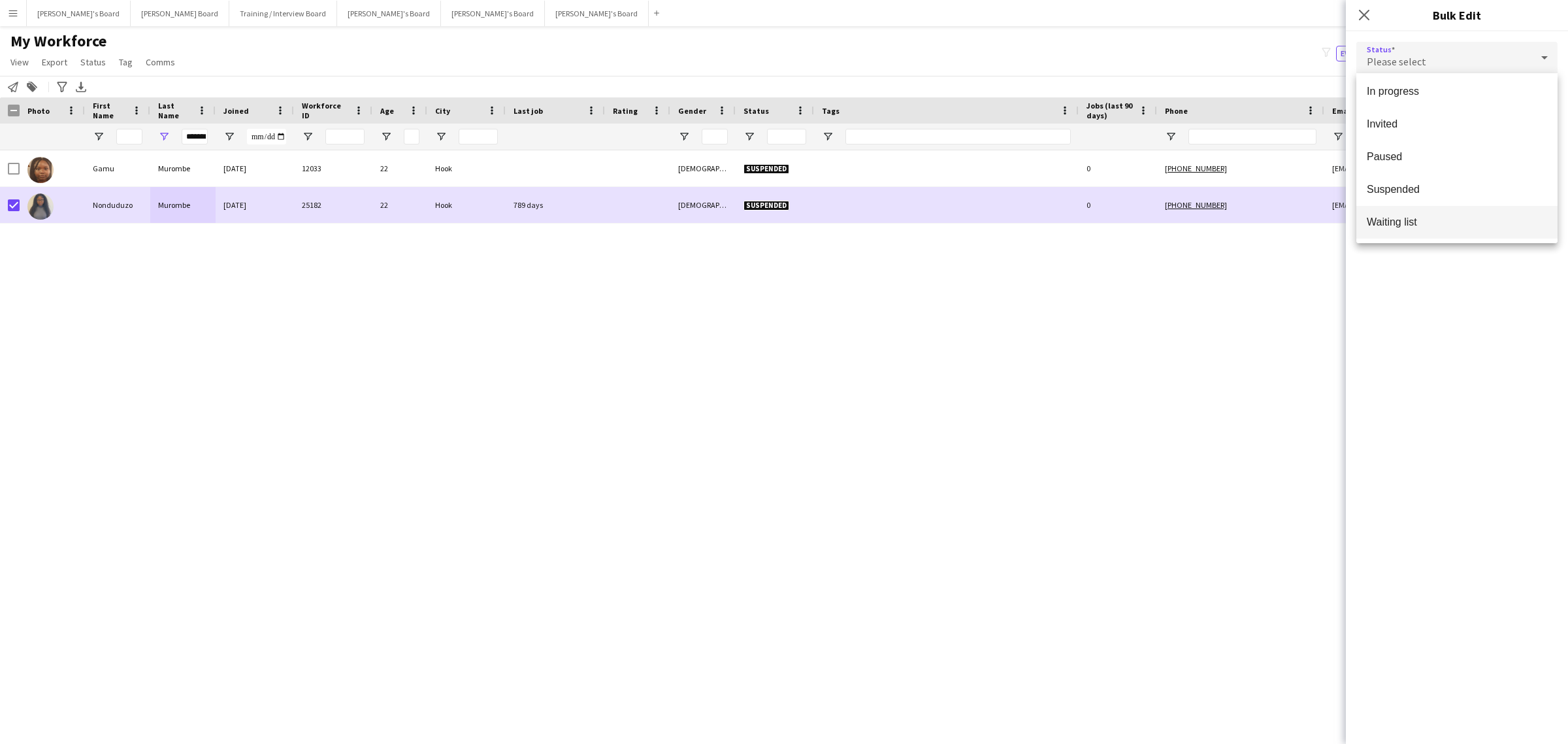
click at [1421, 222] on span "Waiting list" at bounding box center [1457, 222] width 180 height 13
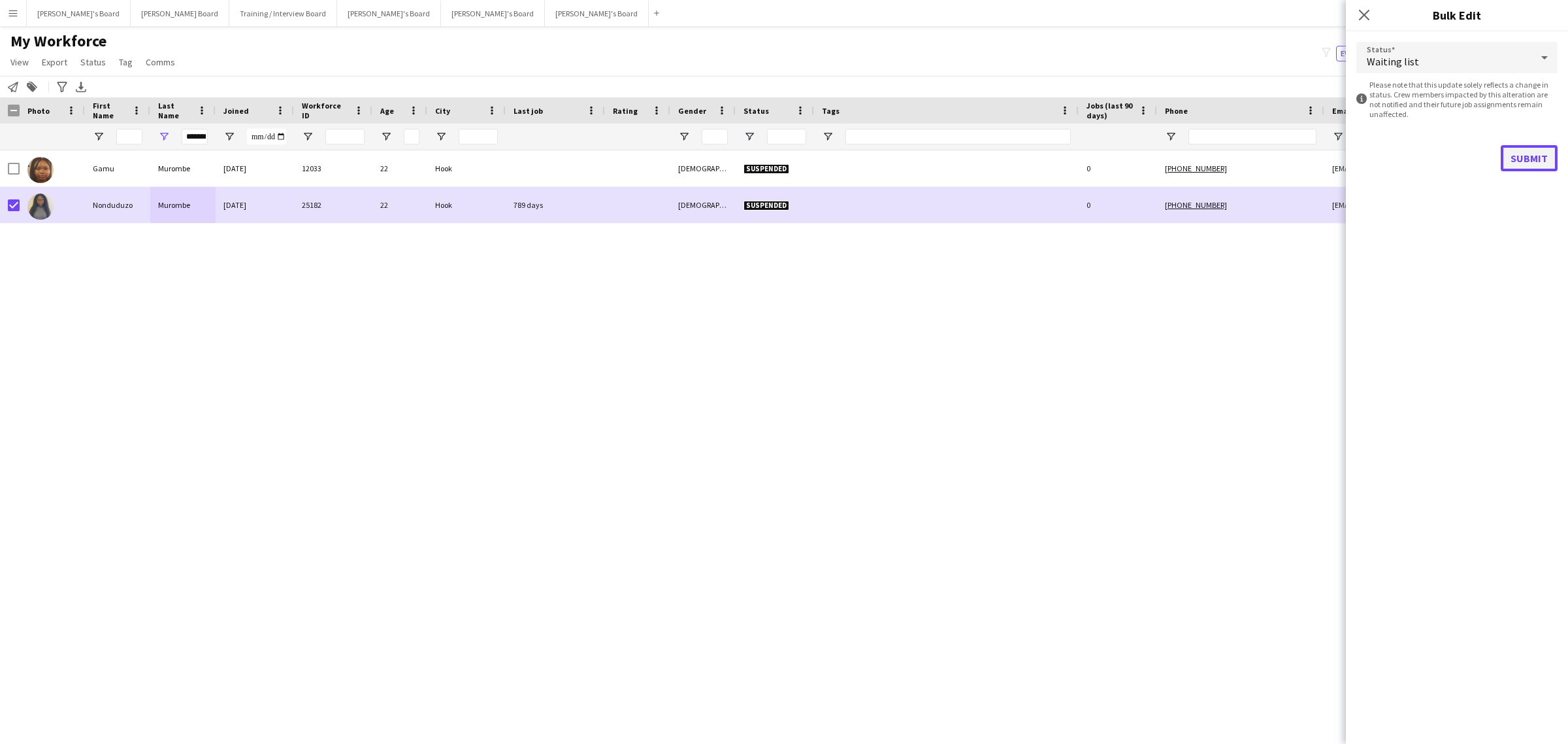
click at [1520, 155] on button "Submit" at bounding box center [1529, 158] width 57 height 26
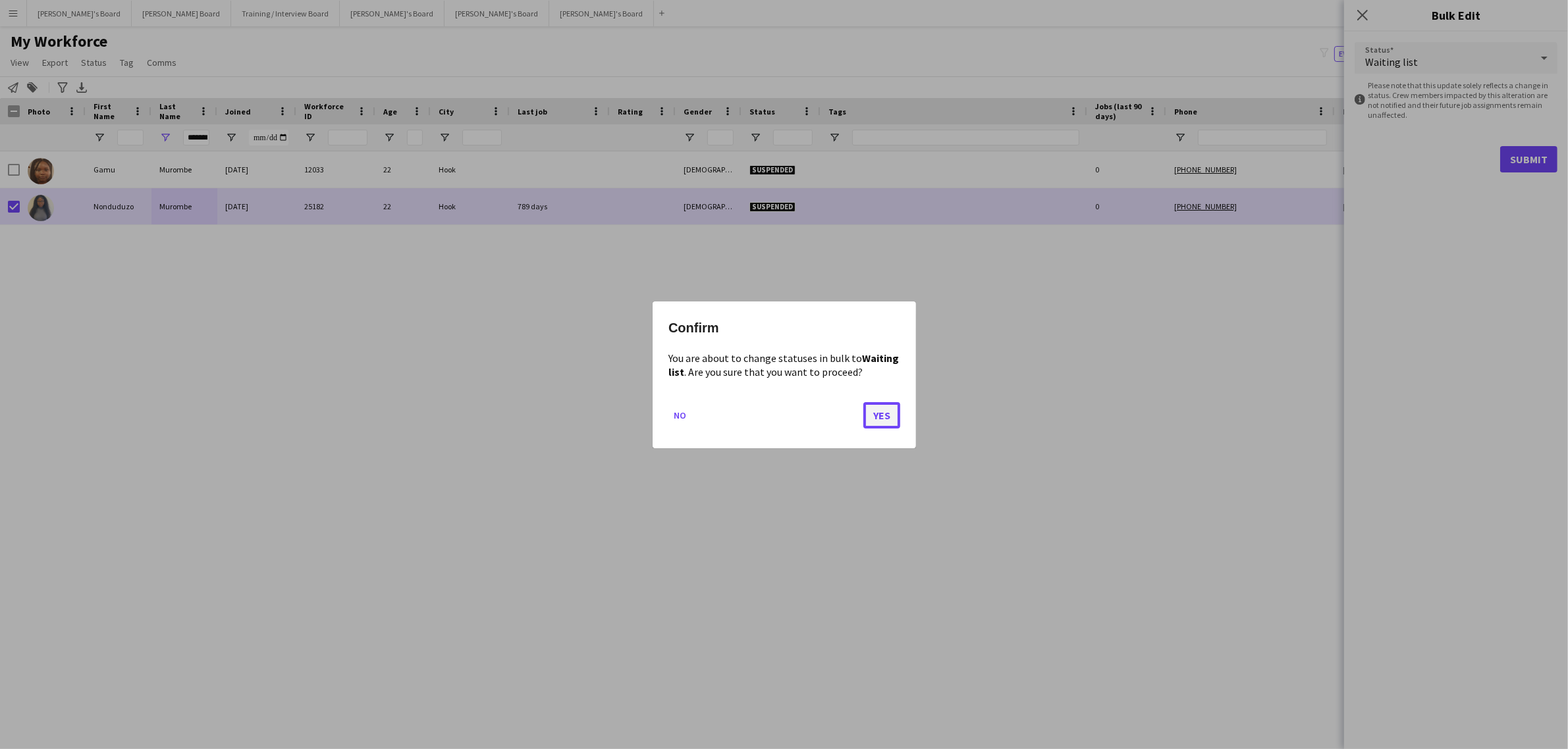
click at [883, 415] on button "Yes" at bounding box center [882, 414] width 37 height 26
